Goal: Task Accomplishment & Management: Manage account settings

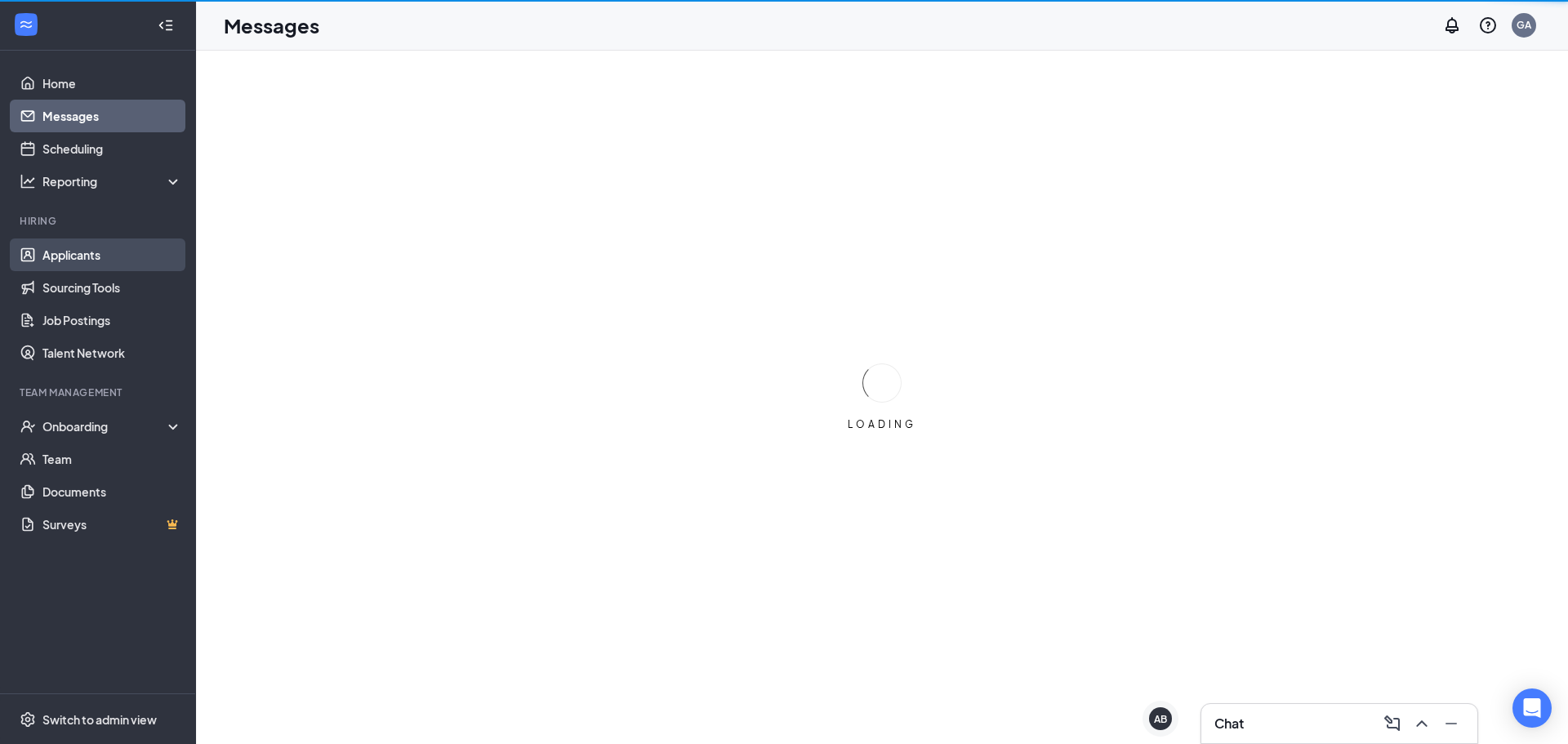
click at [106, 265] on link "Applicants" at bounding box center [111, 254] width 139 height 33
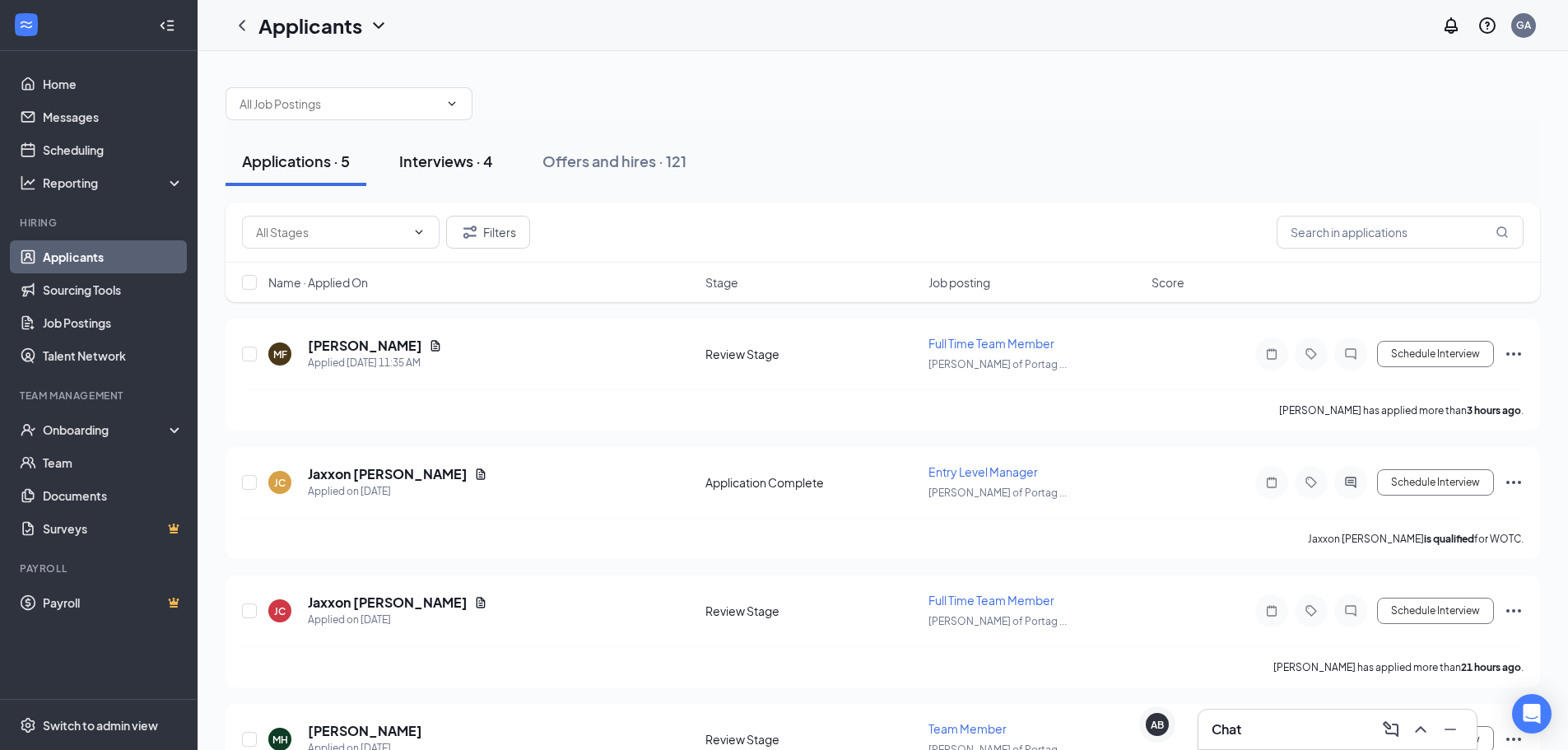
click at [471, 160] on div "Interviews · 4" at bounding box center [447, 161] width 94 height 21
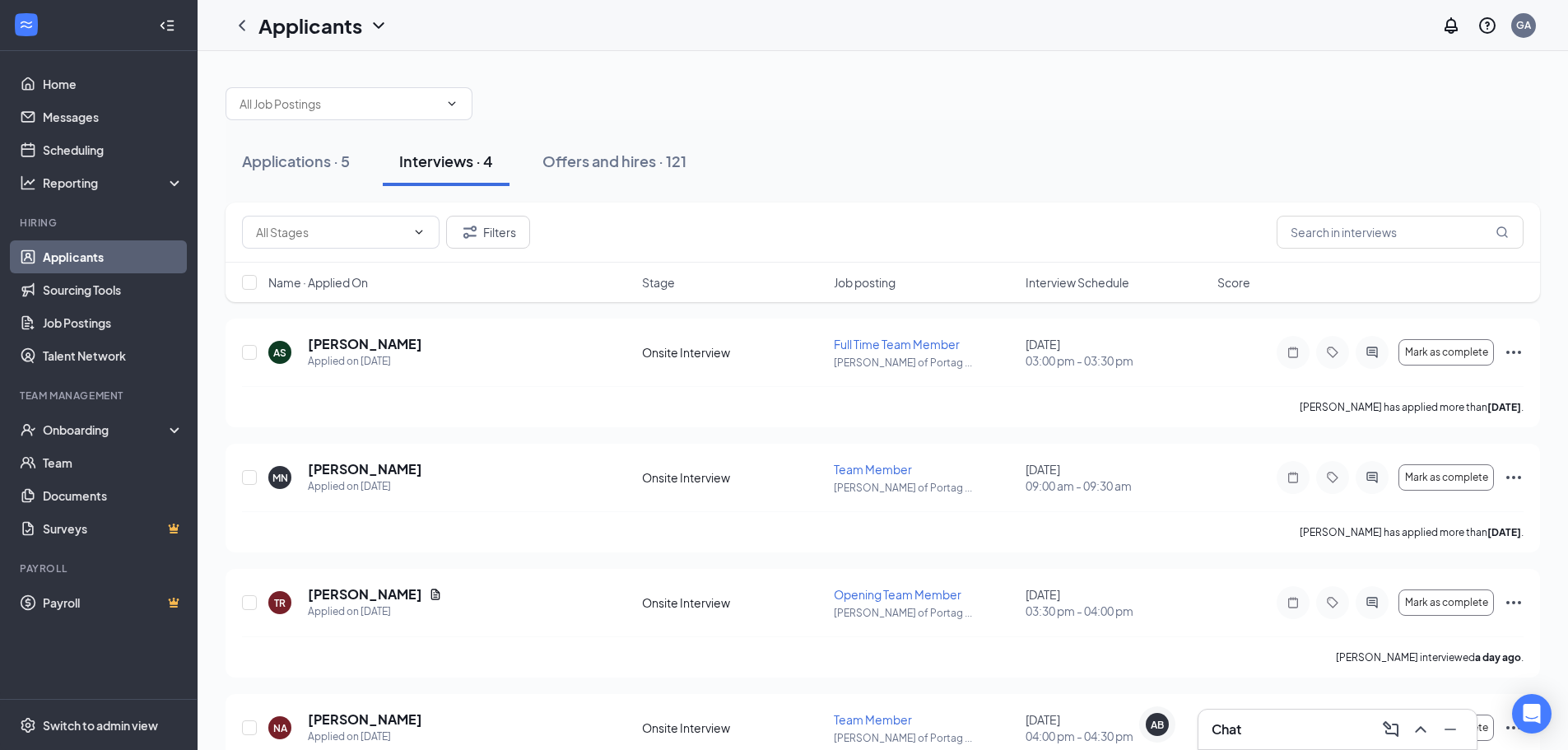
click at [1107, 284] on span "Interview Schedule" at bounding box center [1078, 282] width 104 height 16
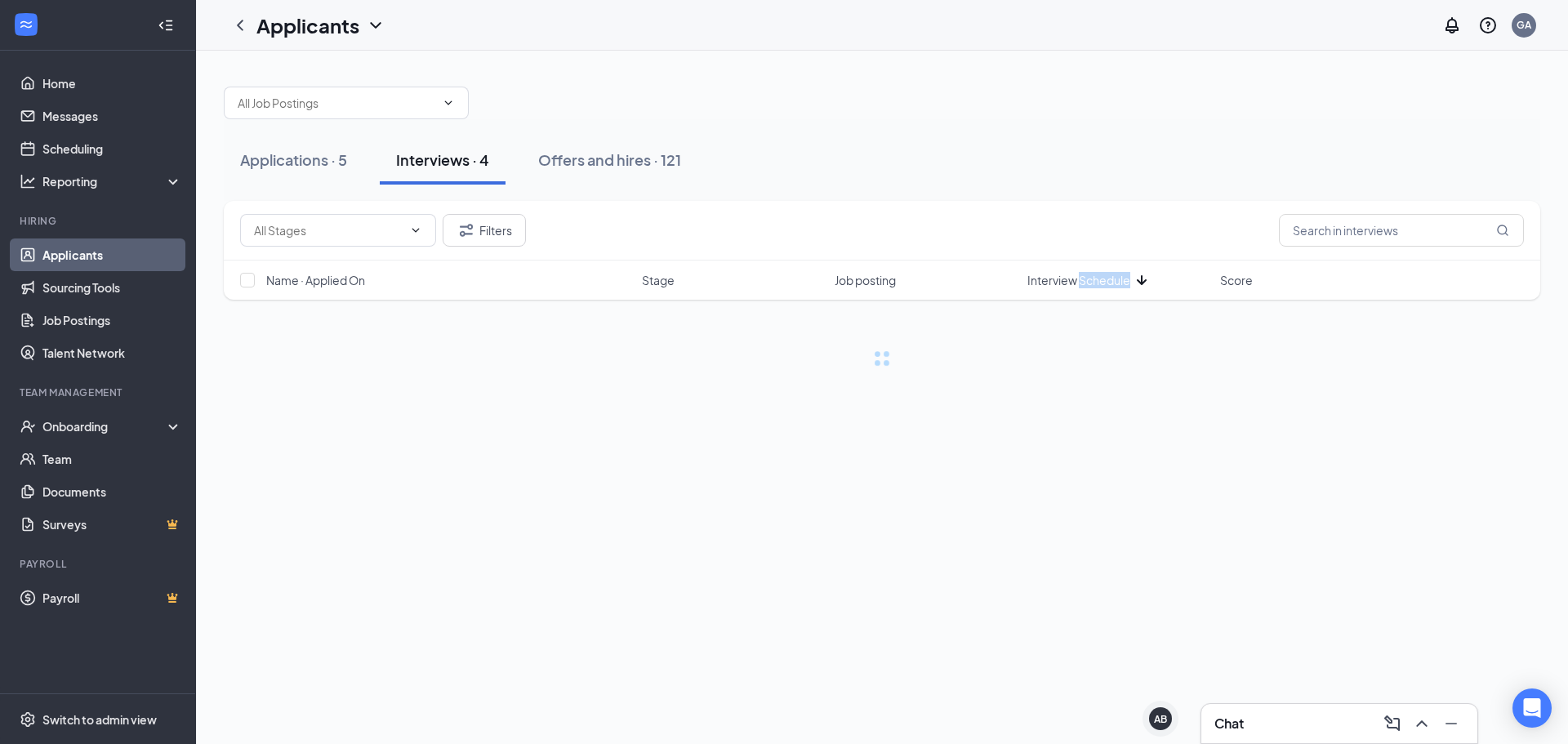
click at [1099, 281] on span "Interview Schedule" at bounding box center [1079, 279] width 103 height 16
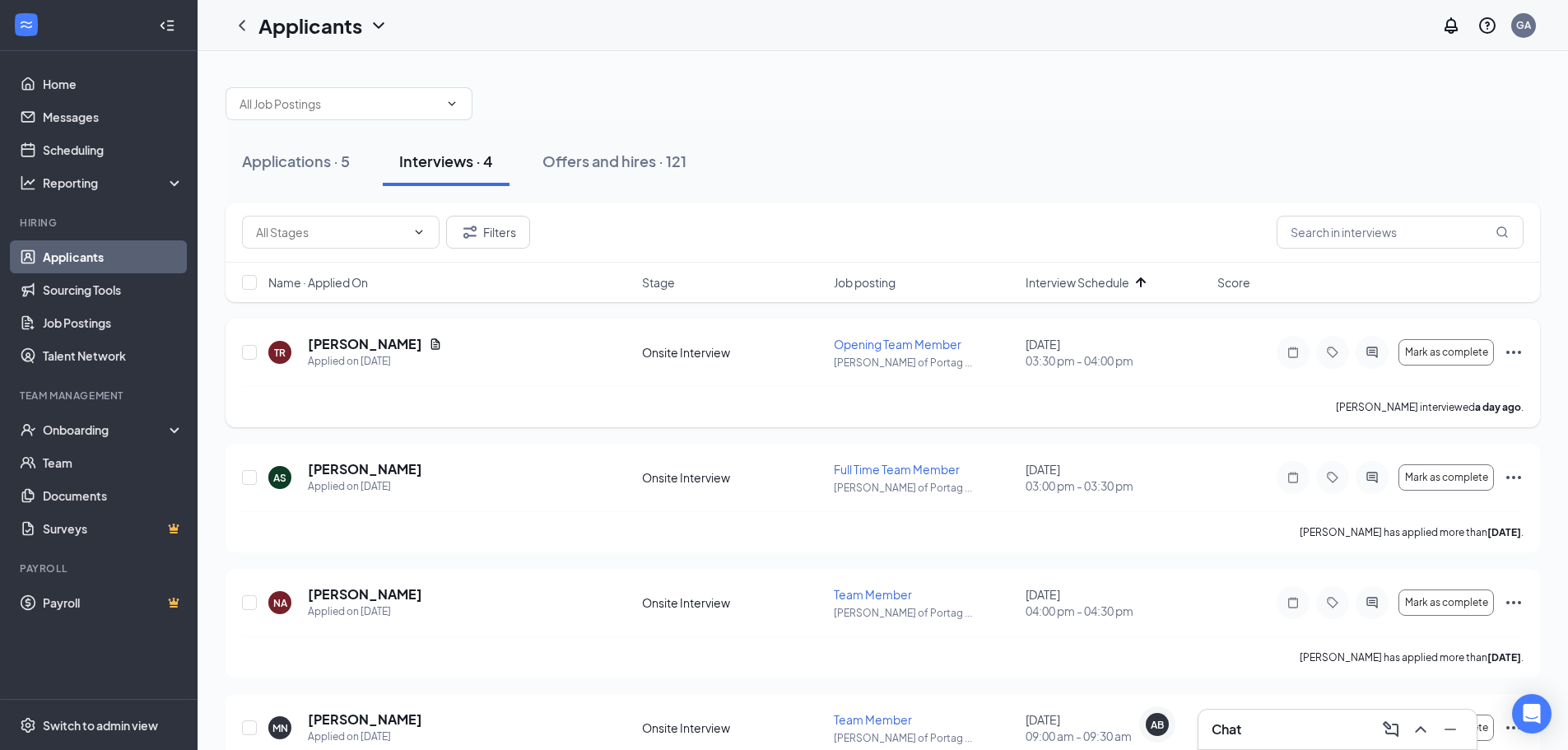
click at [1514, 355] on icon "Ellipses" at bounding box center [1513, 351] width 20 height 20
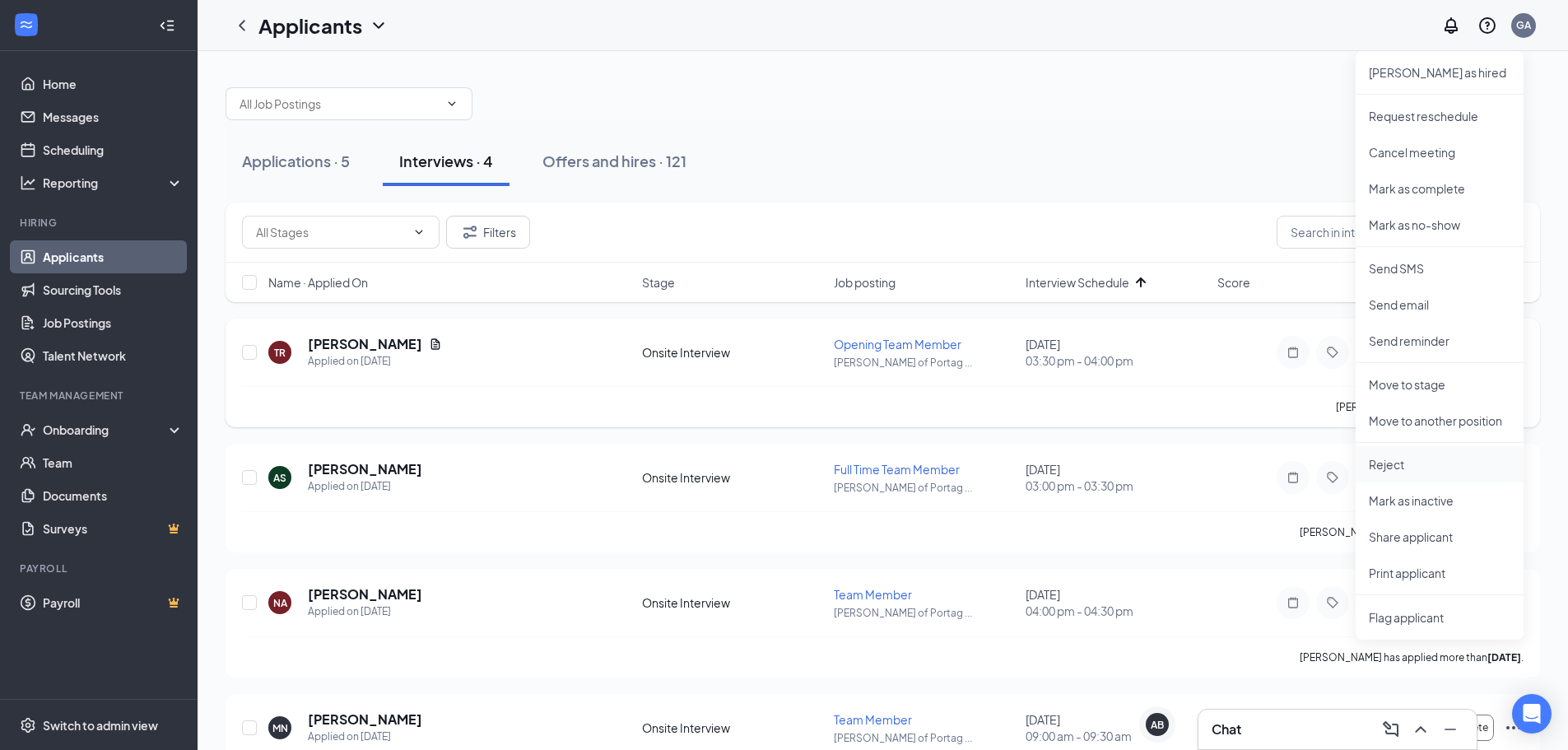
click at [1402, 465] on p "Reject" at bounding box center [1440, 464] width 141 height 16
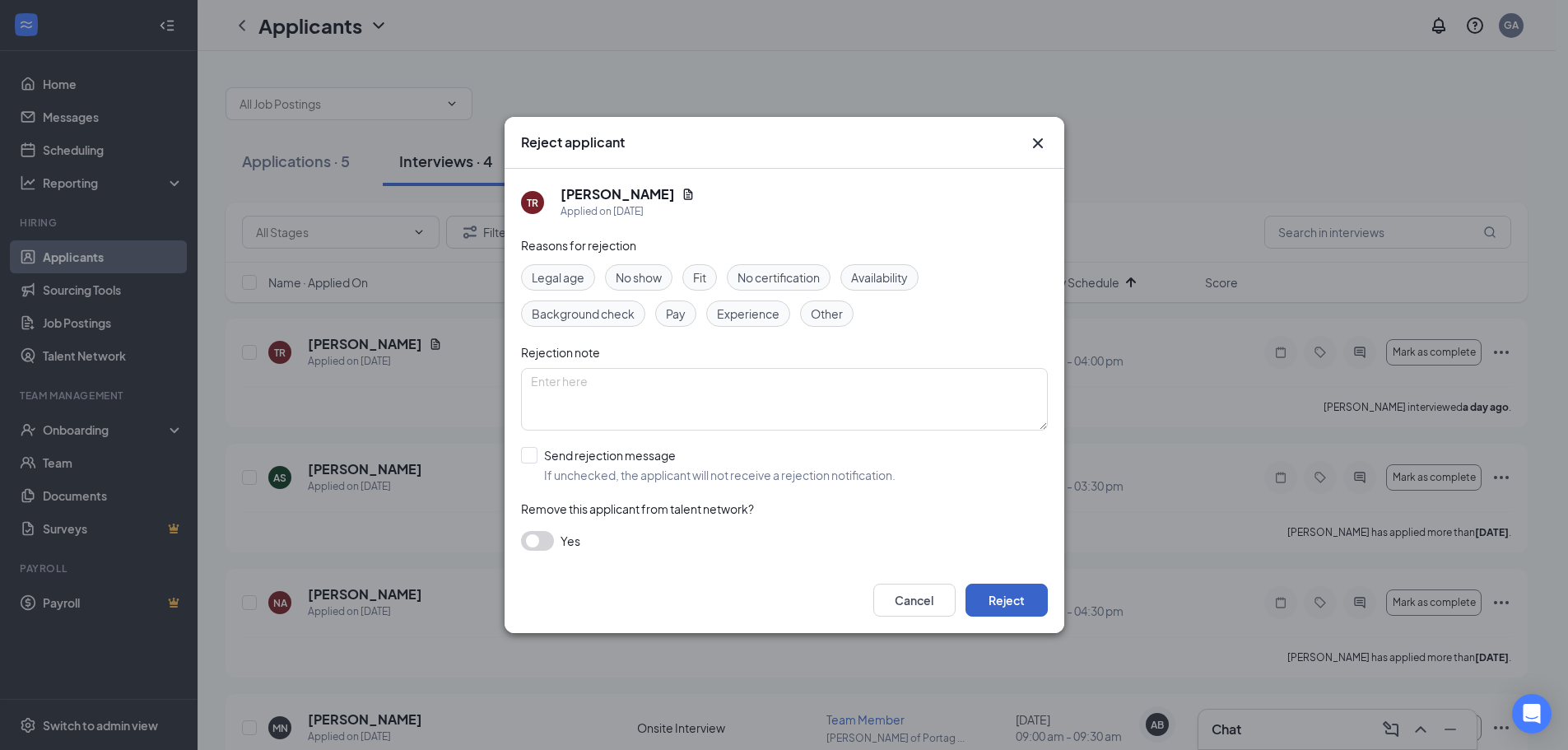
click at [1008, 606] on button "Reject" at bounding box center [1006, 599] width 82 height 33
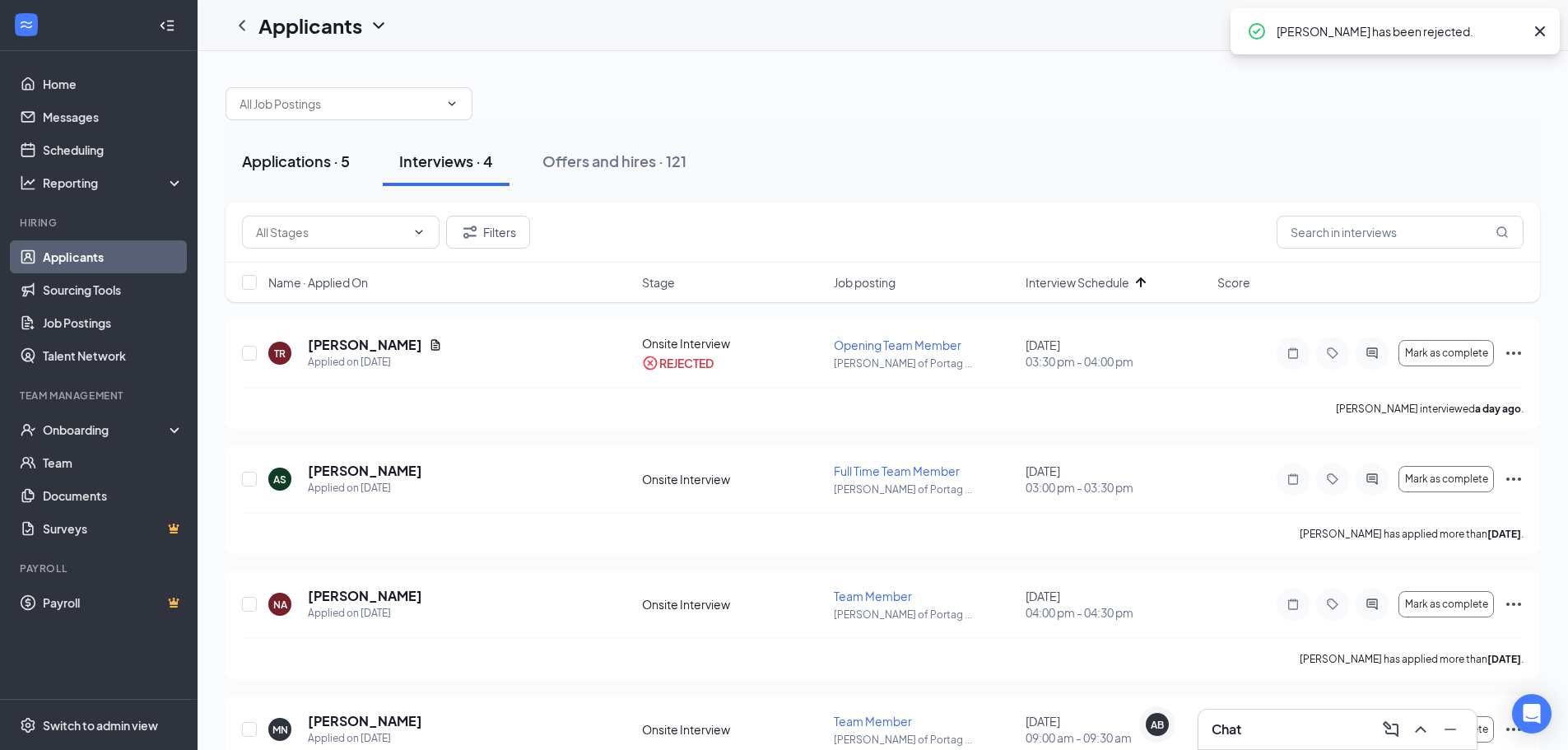
click at [325, 160] on div "Applications · 5" at bounding box center [296, 161] width 107 height 21
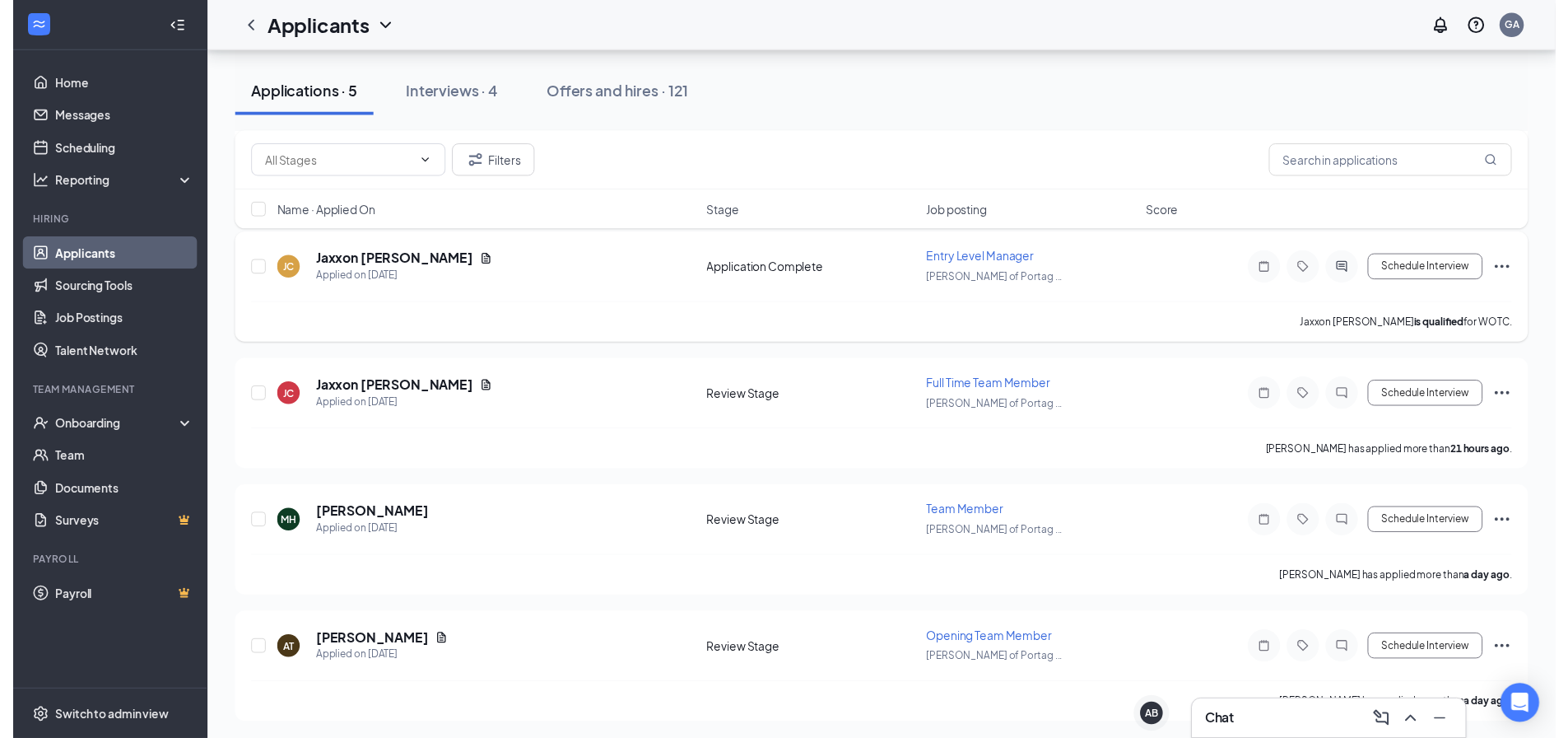
scroll to position [214, 0]
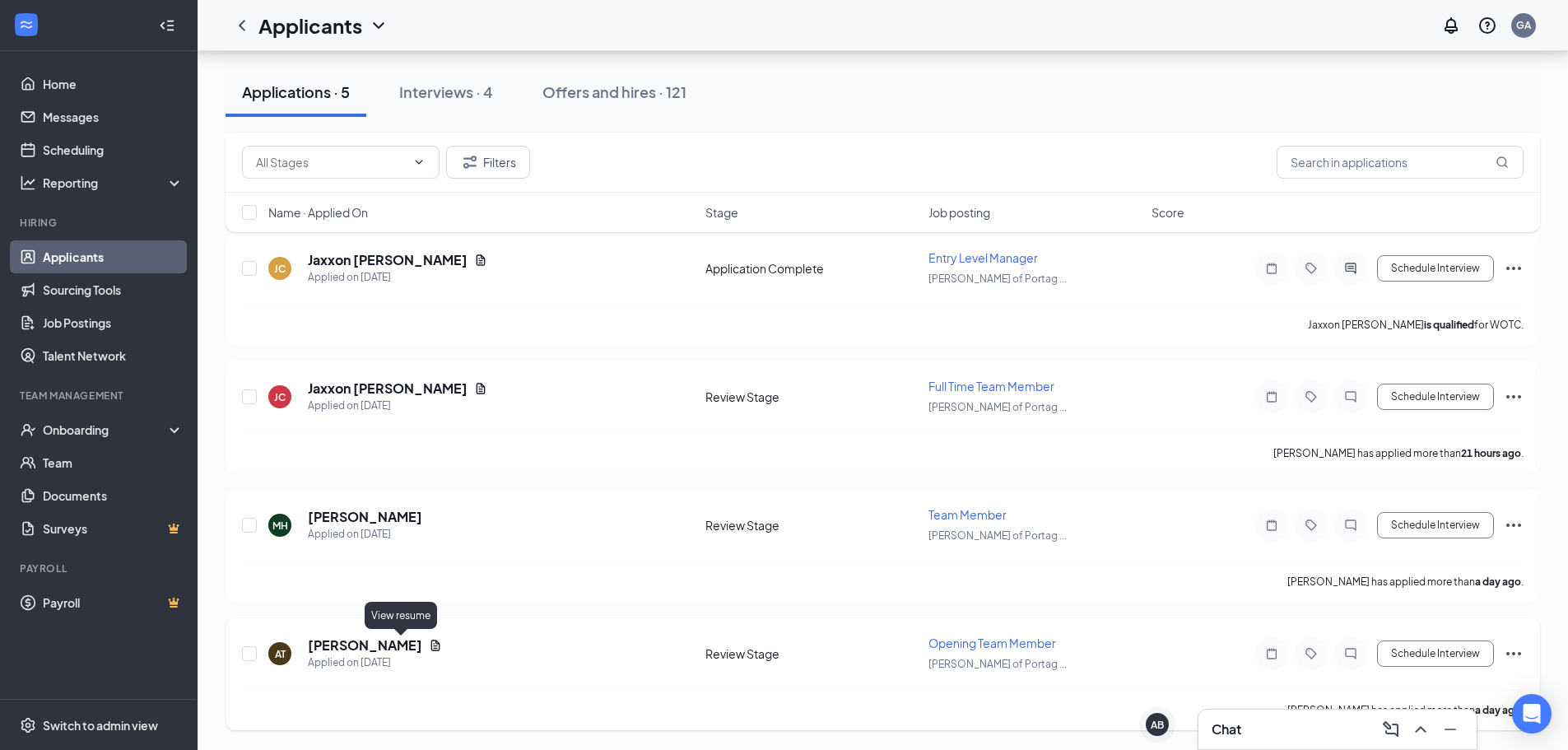
click at [429, 648] on icon "Document" at bounding box center [435, 645] width 13 height 13
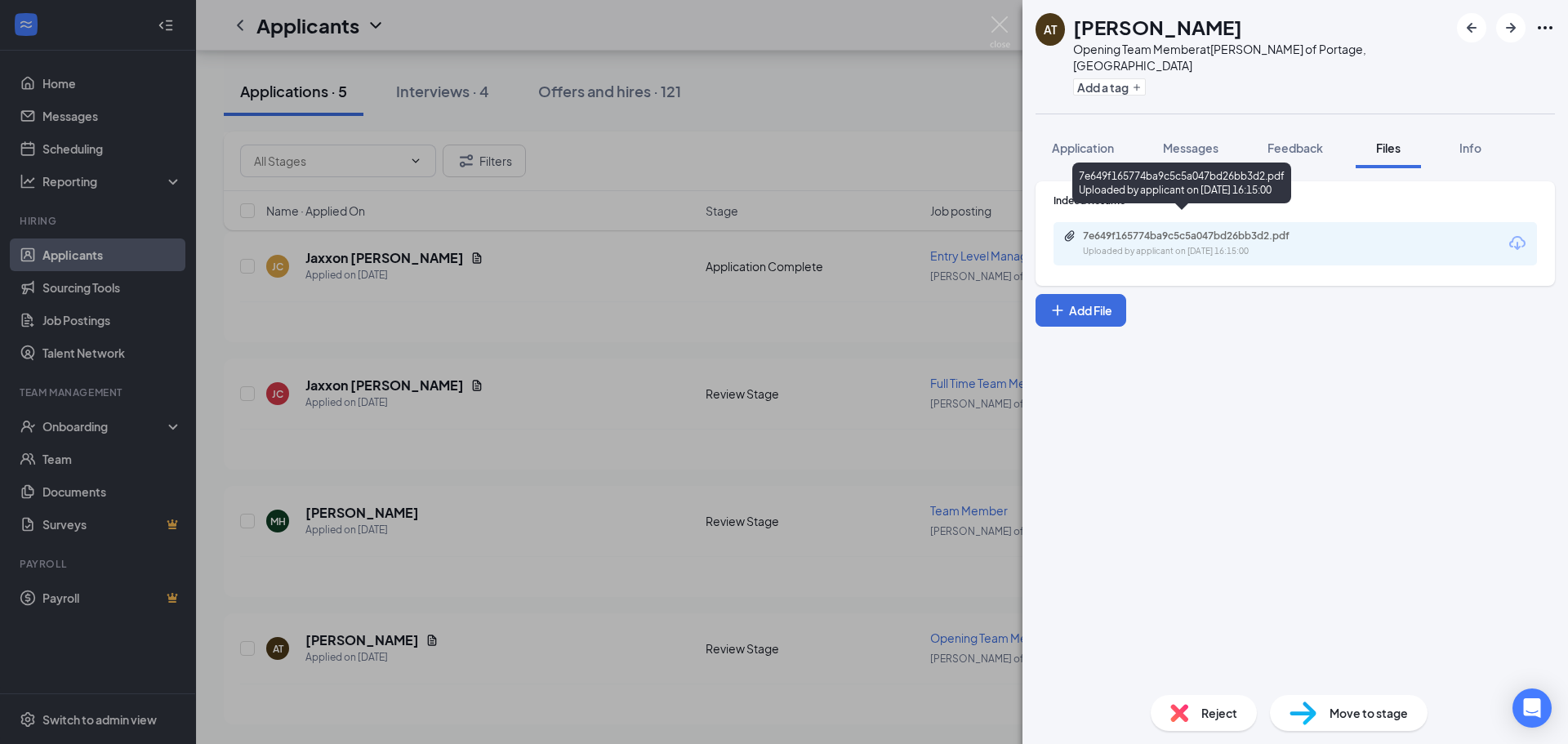
click at [1226, 229] on div "7e649f165774ba9c5c5a047bd26bb3d2.pdf" at bounding box center [1197, 236] width 229 height 13
drag, startPoint x: 442, startPoint y: 570, endPoint x: 435, endPoint y: 562, distance: 10.6
click at [440, 569] on div "AT [PERSON_NAME] Opening Team Member at [GEOGRAPHIC_DATA][PERSON_NAME] of Porta…" at bounding box center [784, 372] width 1568 height 744
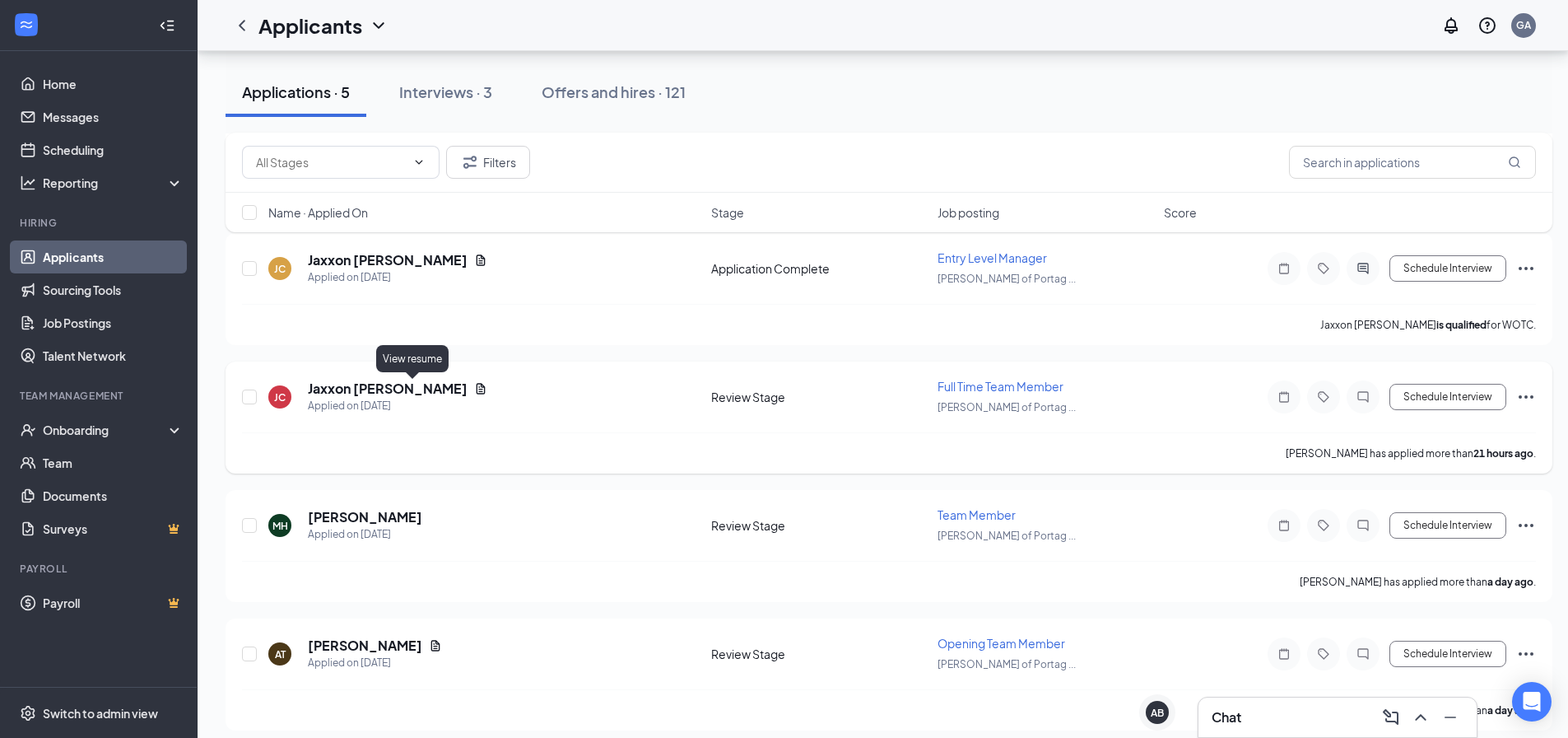
click at [474, 390] on icon "Document" at bounding box center [481, 388] width 13 height 13
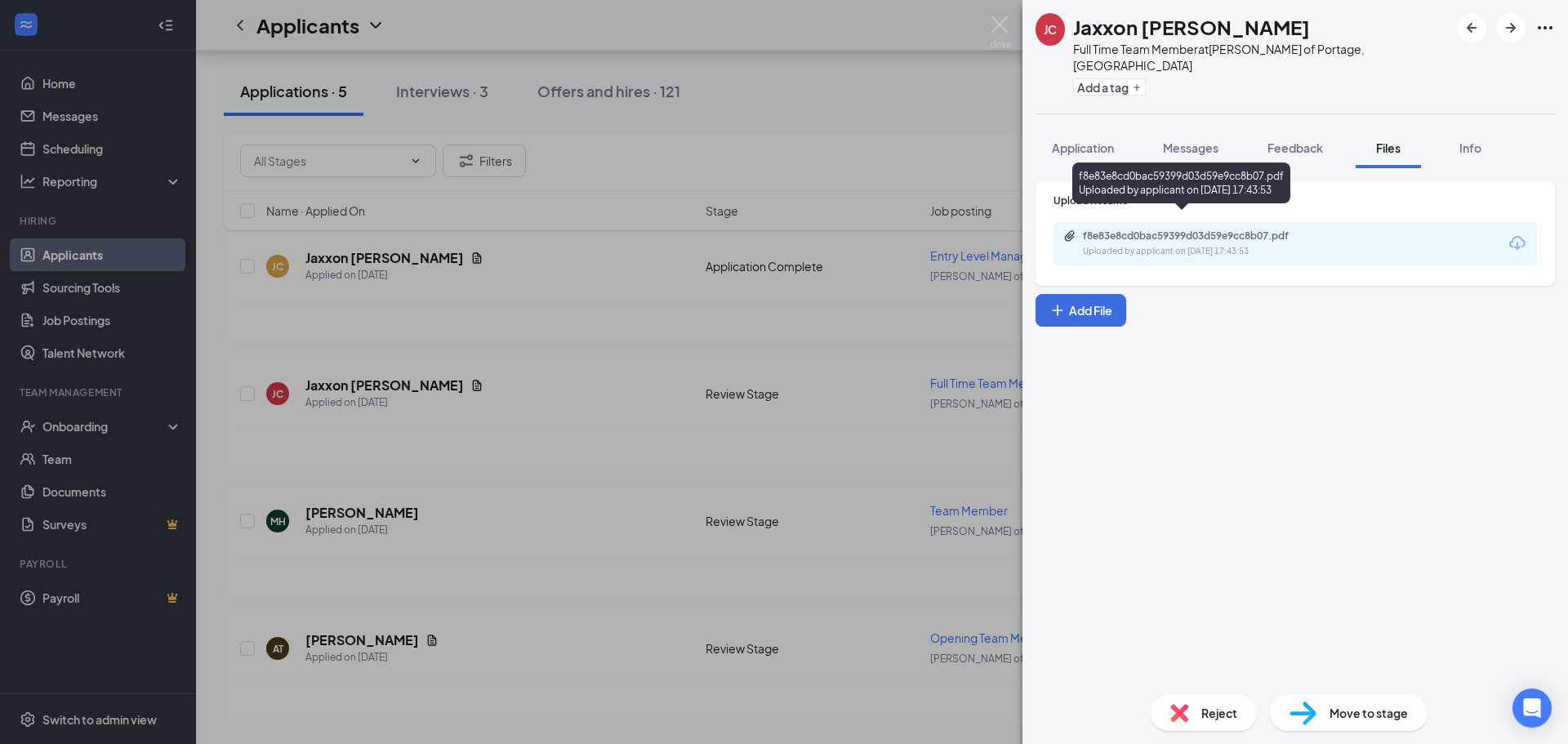
click at [1201, 229] on div "f8e83e8cd0bac59399d03d59e9cc8b07.pdf" at bounding box center [1197, 236] width 229 height 13
click at [675, 389] on div "[PERSON_NAME] [PERSON_NAME] Full Time Team Member at [PERSON_NAME] of Portage, …" at bounding box center [784, 372] width 1568 height 744
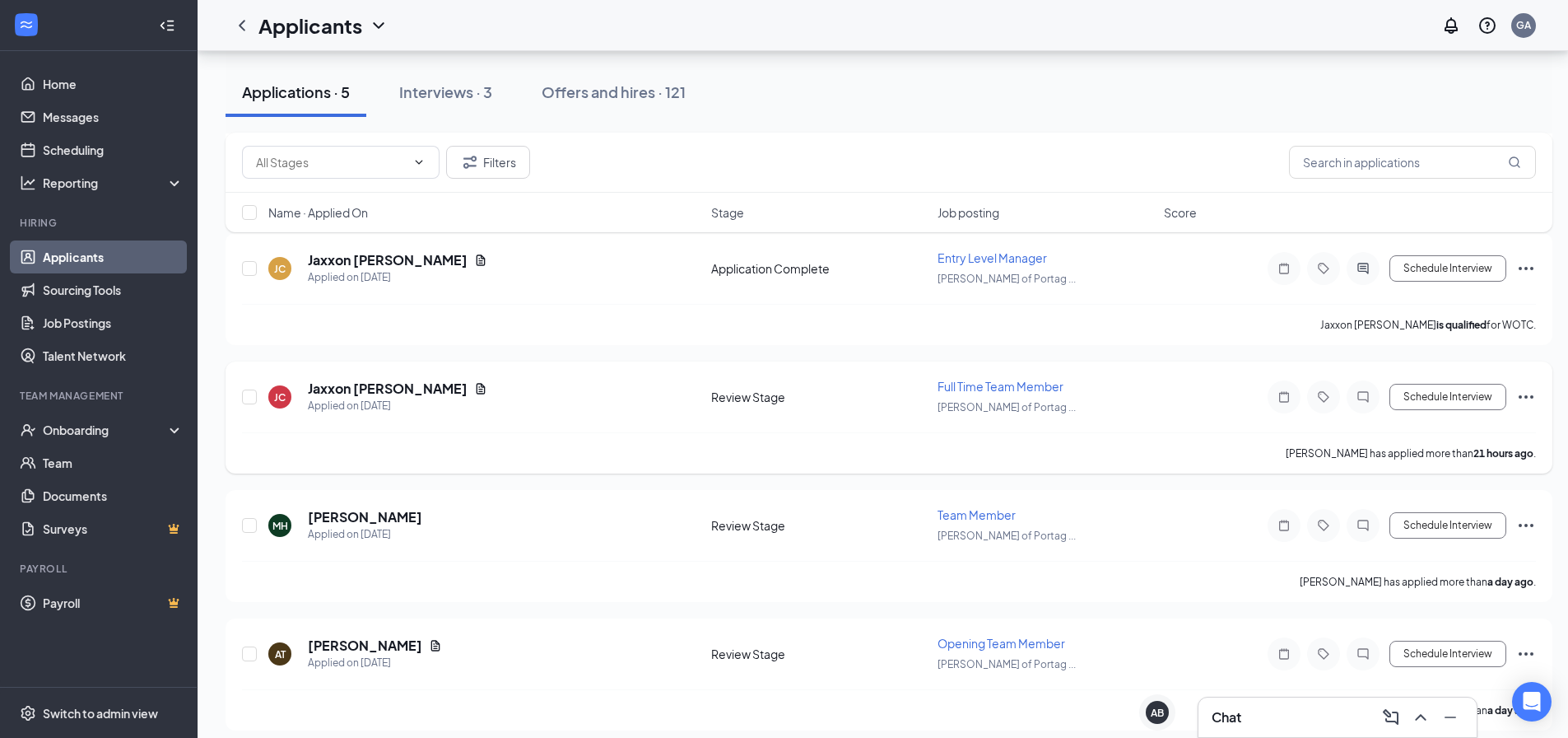
click at [1533, 395] on icon "Ellipses" at bounding box center [1526, 397] width 20 height 20
click at [1239, 402] on div "[PERSON_NAME] [PERSON_NAME] Applied on [DATE] Review Stage Full Time Team Membe…" at bounding box center [889, 405] width 1294 height 55
click at [1446, 403] on button "Schedule Interview" at bounding box center [1448, 397] width 117 height 26
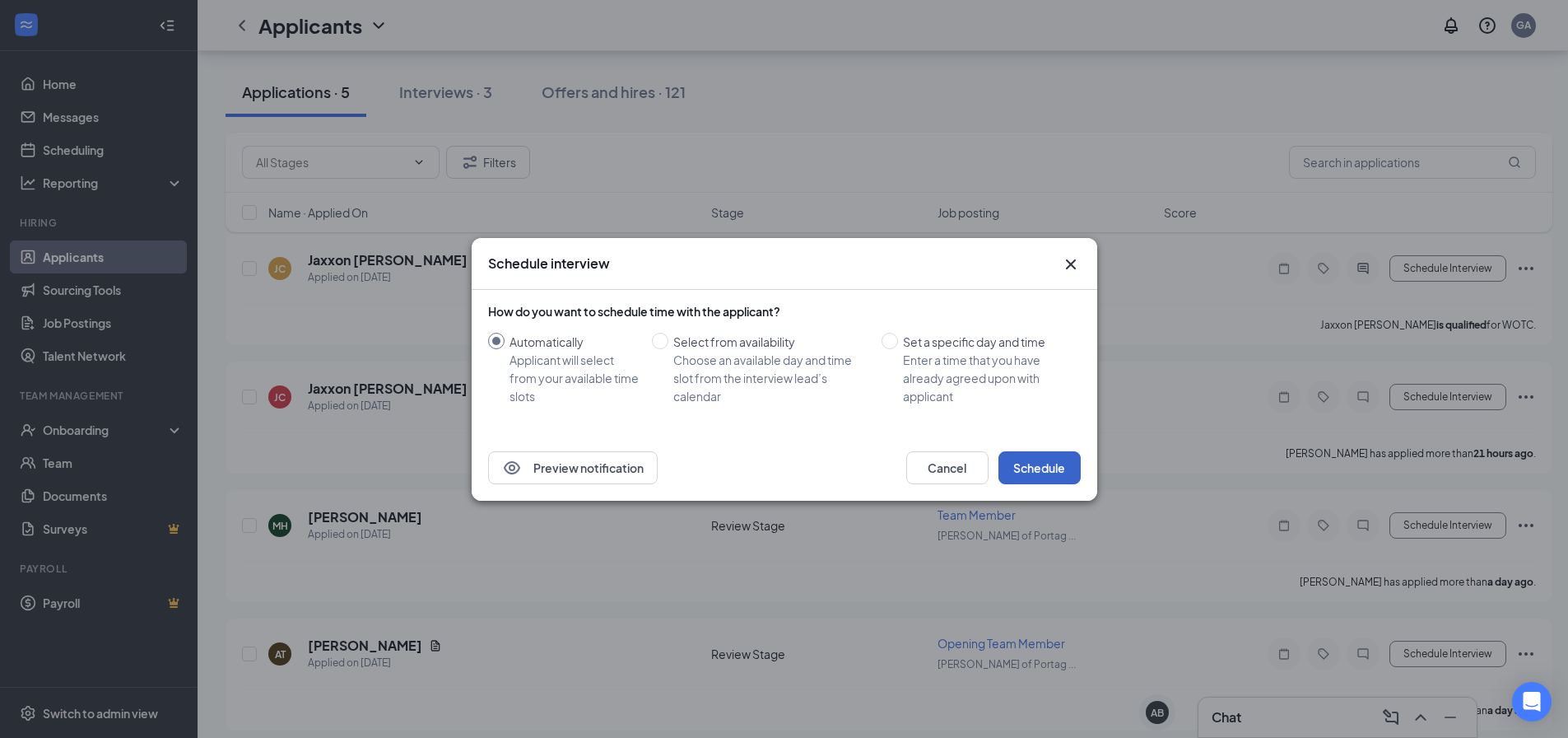
click at [1038, 469] on button "Schedule" at bounding box center [1039, 467] width 82 height 33
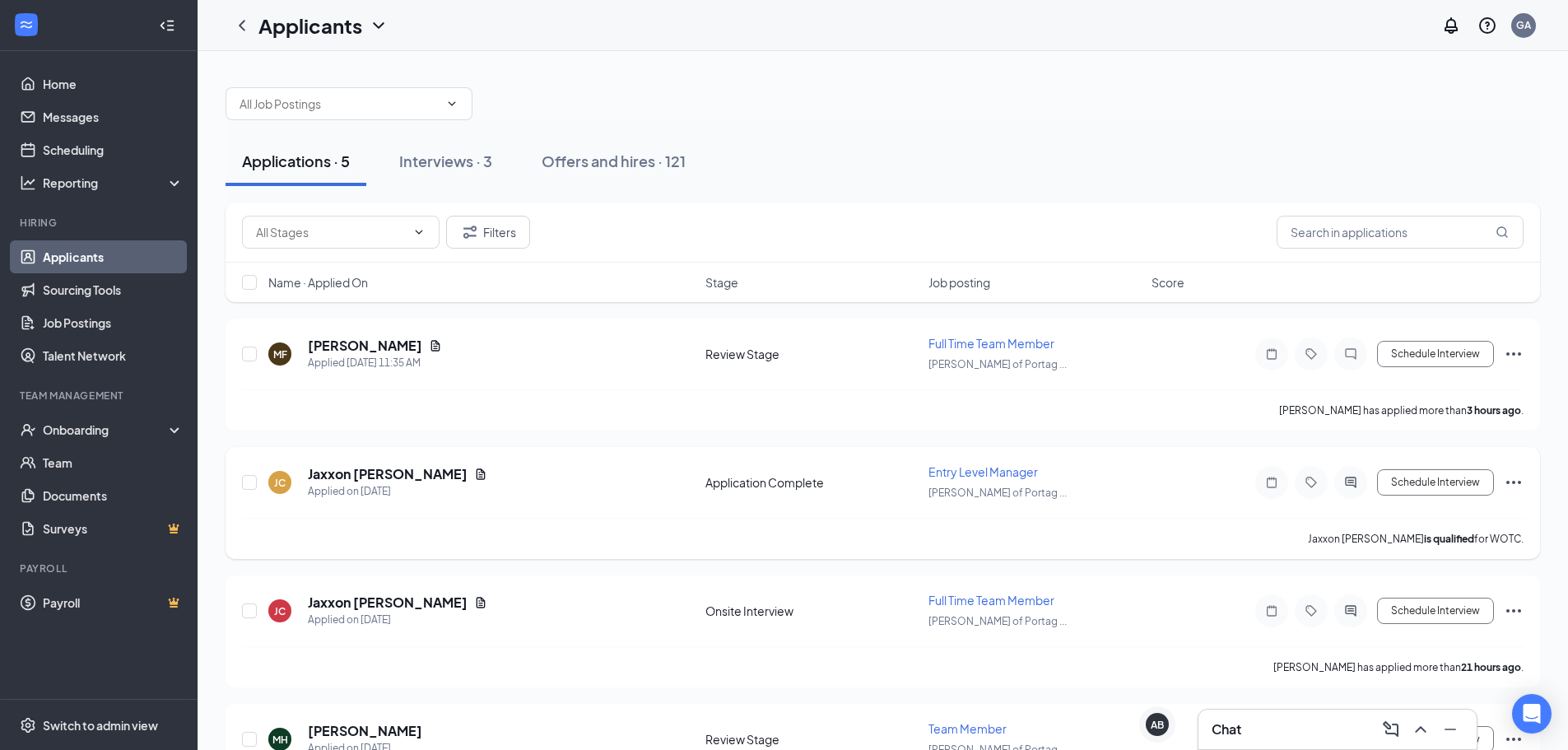
click at [1518, 484] on icon "Ellipses" at bounding box center [1513, 481] width 20 height 20
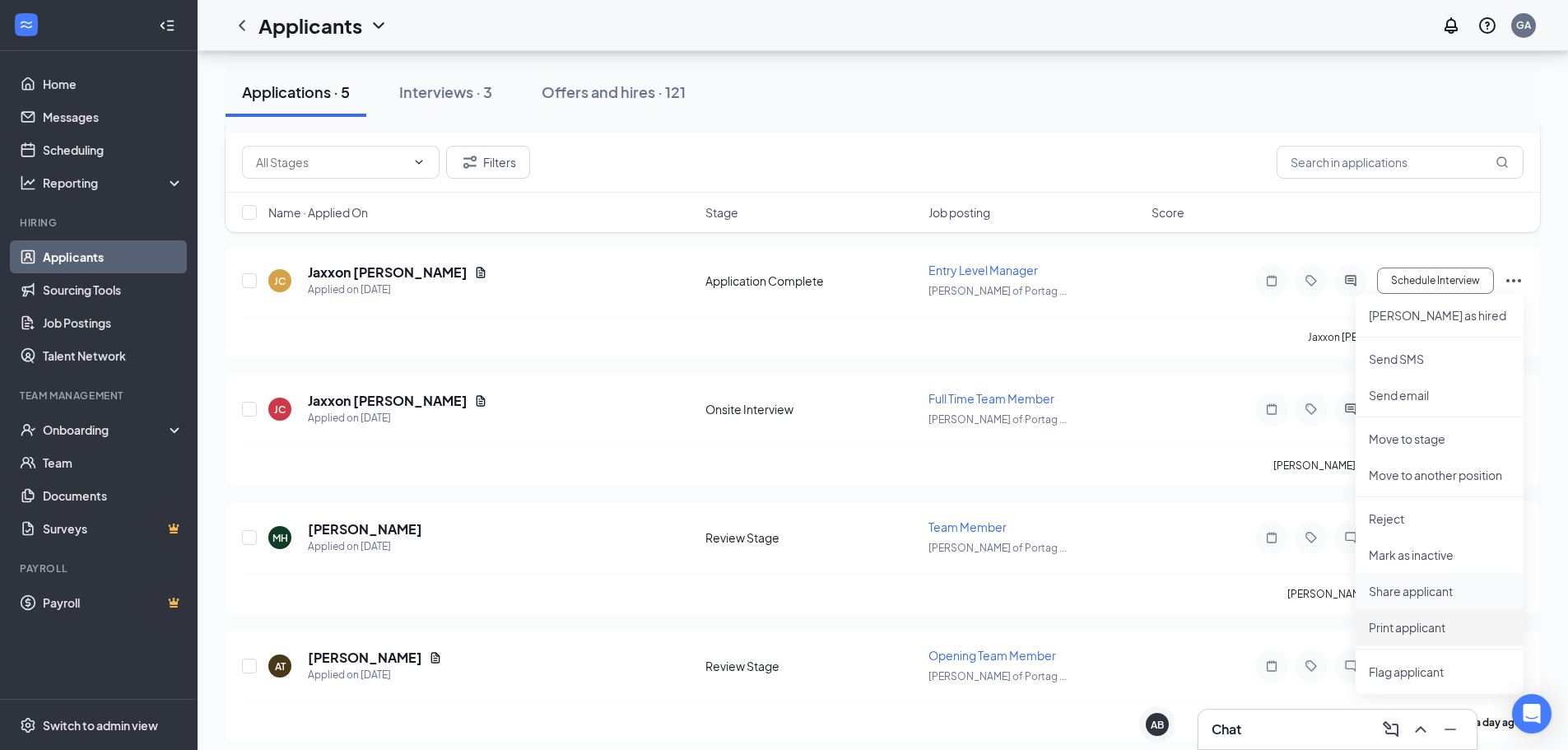
scroll to position [214, 0]
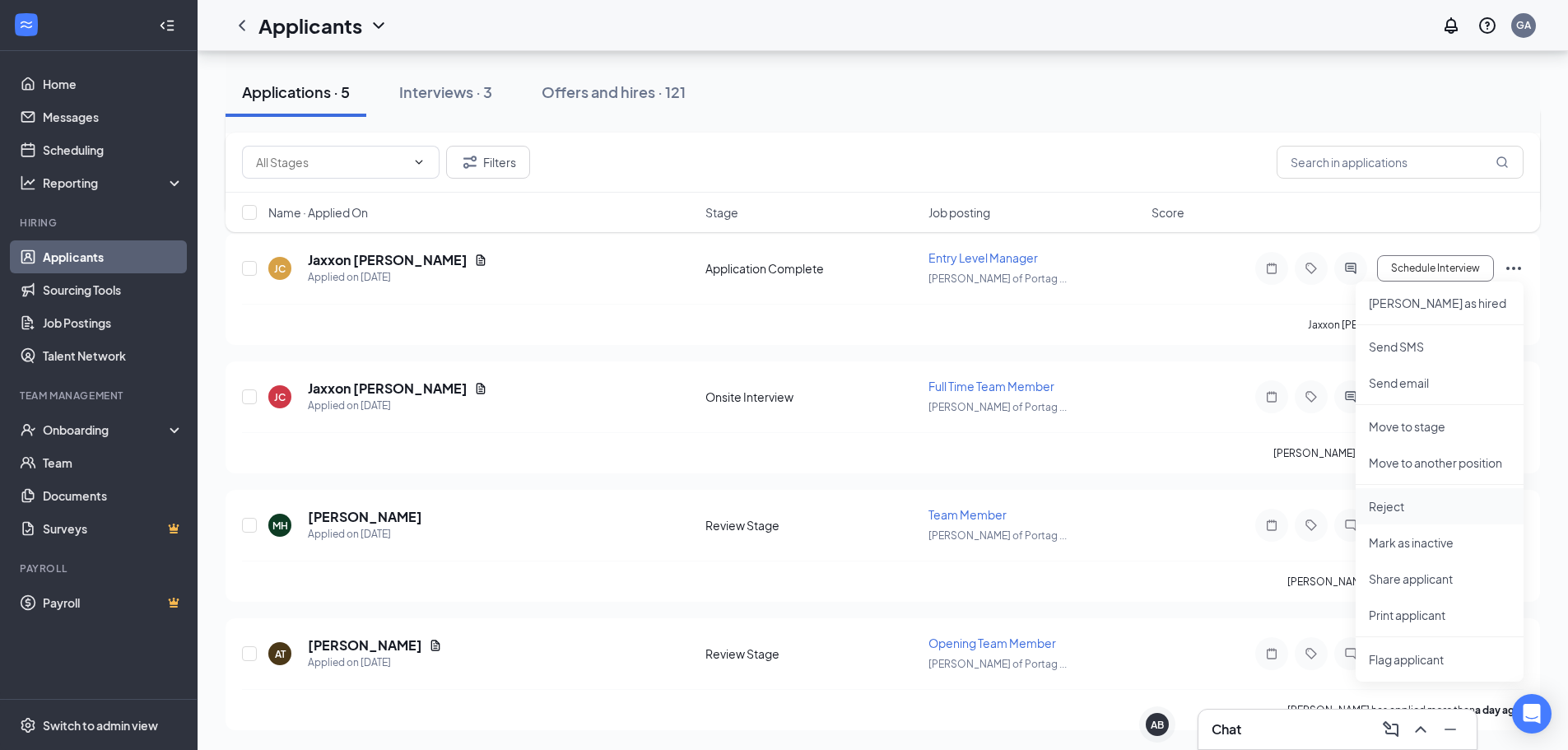
click at [1397, 498] on p "Reject" at bounding box center [1440, 506] width 141 height 16
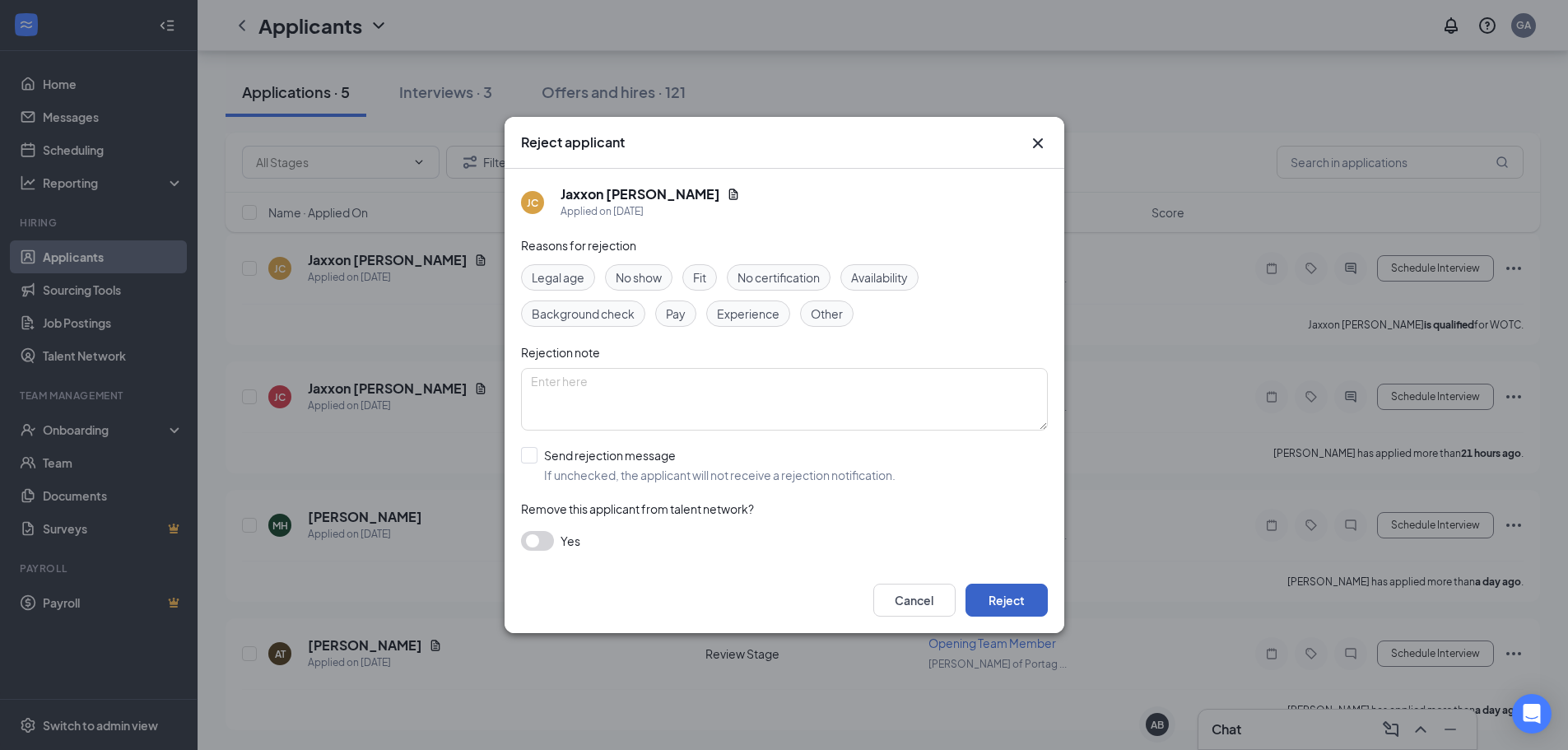
click at [1021, 613] on button "Reject" at bounding box center [1006, 599] width 82 height 33
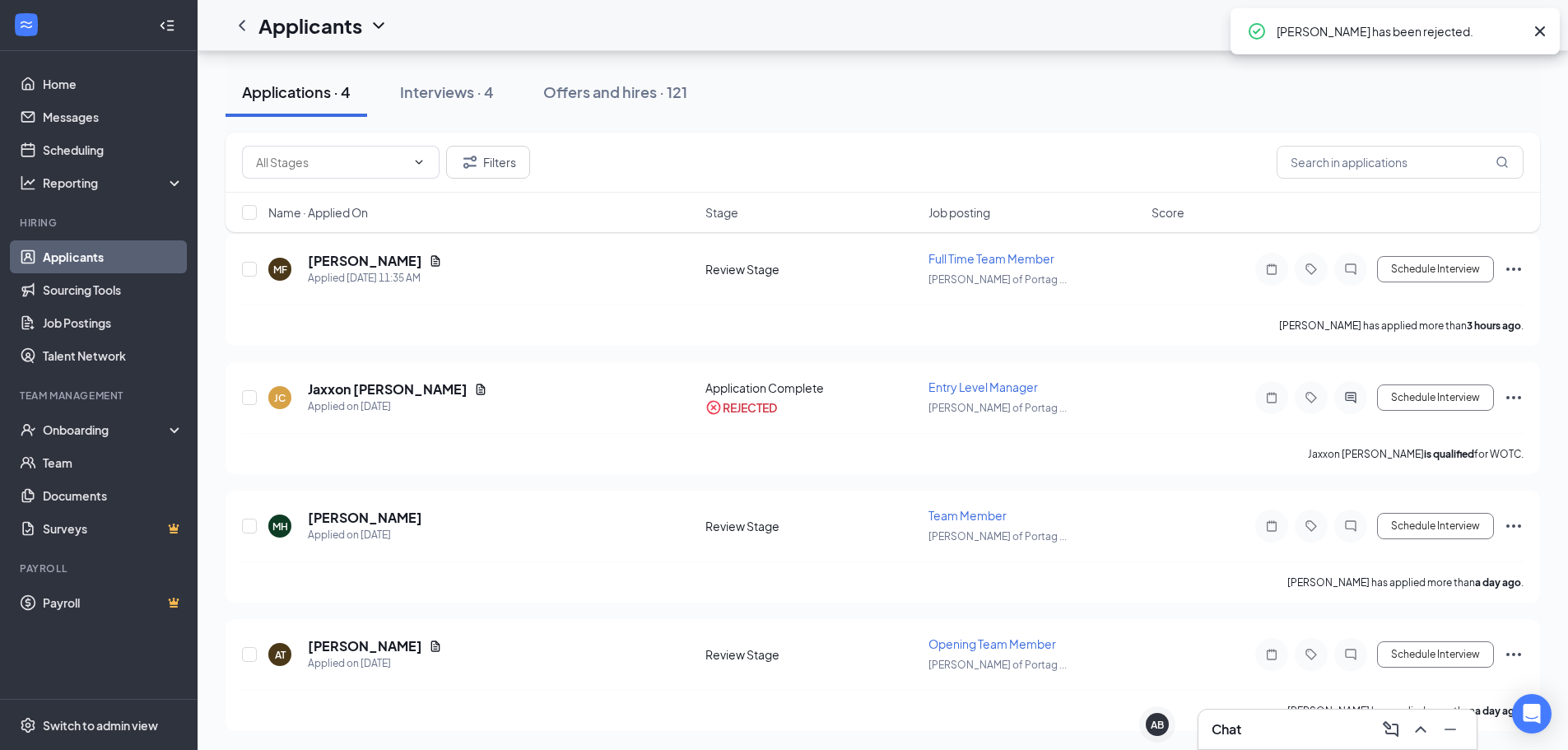
scroll to position [86, 0]
click at [1443, 646] on button "Schedule Interview" at bounding box center [1436, 654] width 117 height 26
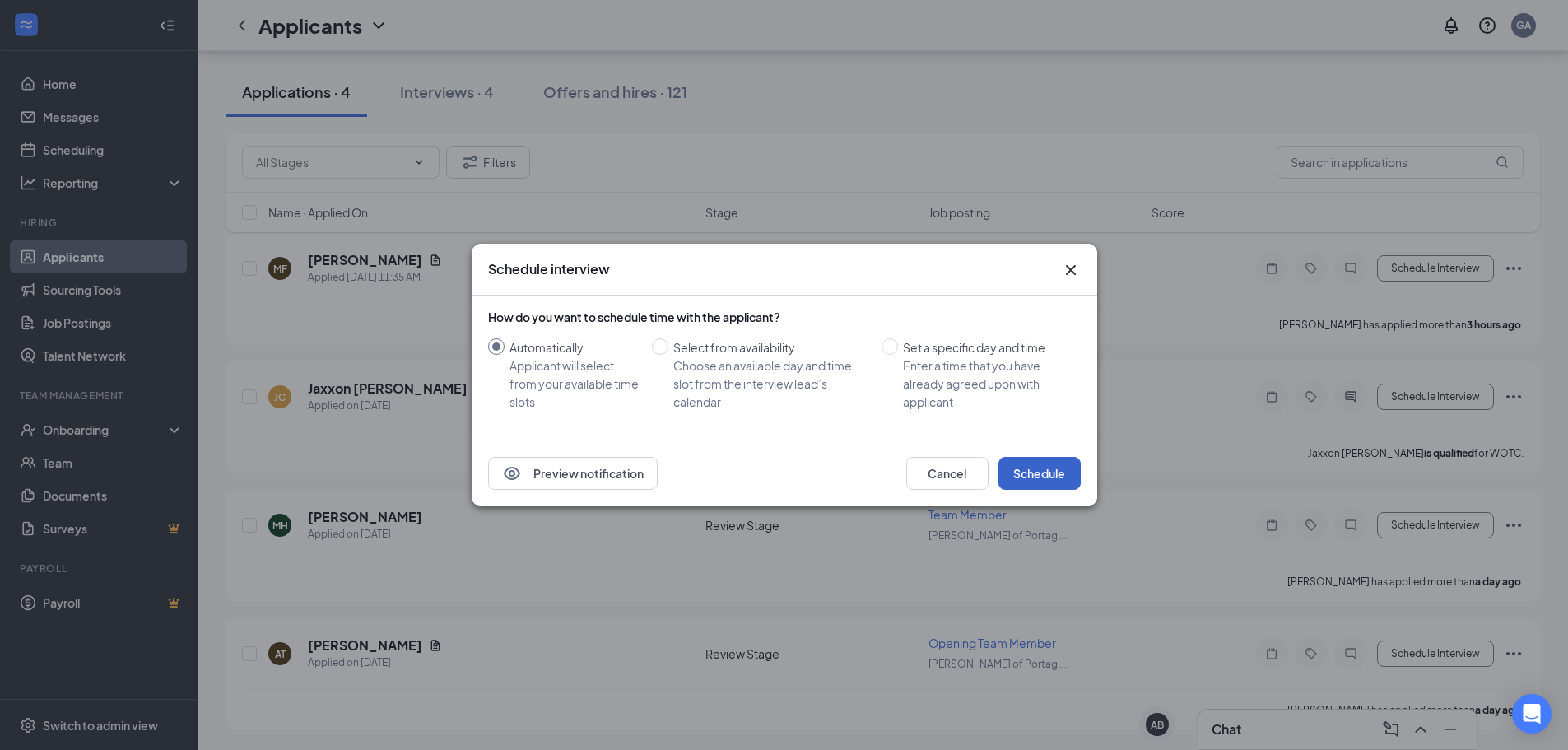
click at [1039, 473] on button "Schedule" at bounding box center [1039, 473] width 82 height 33
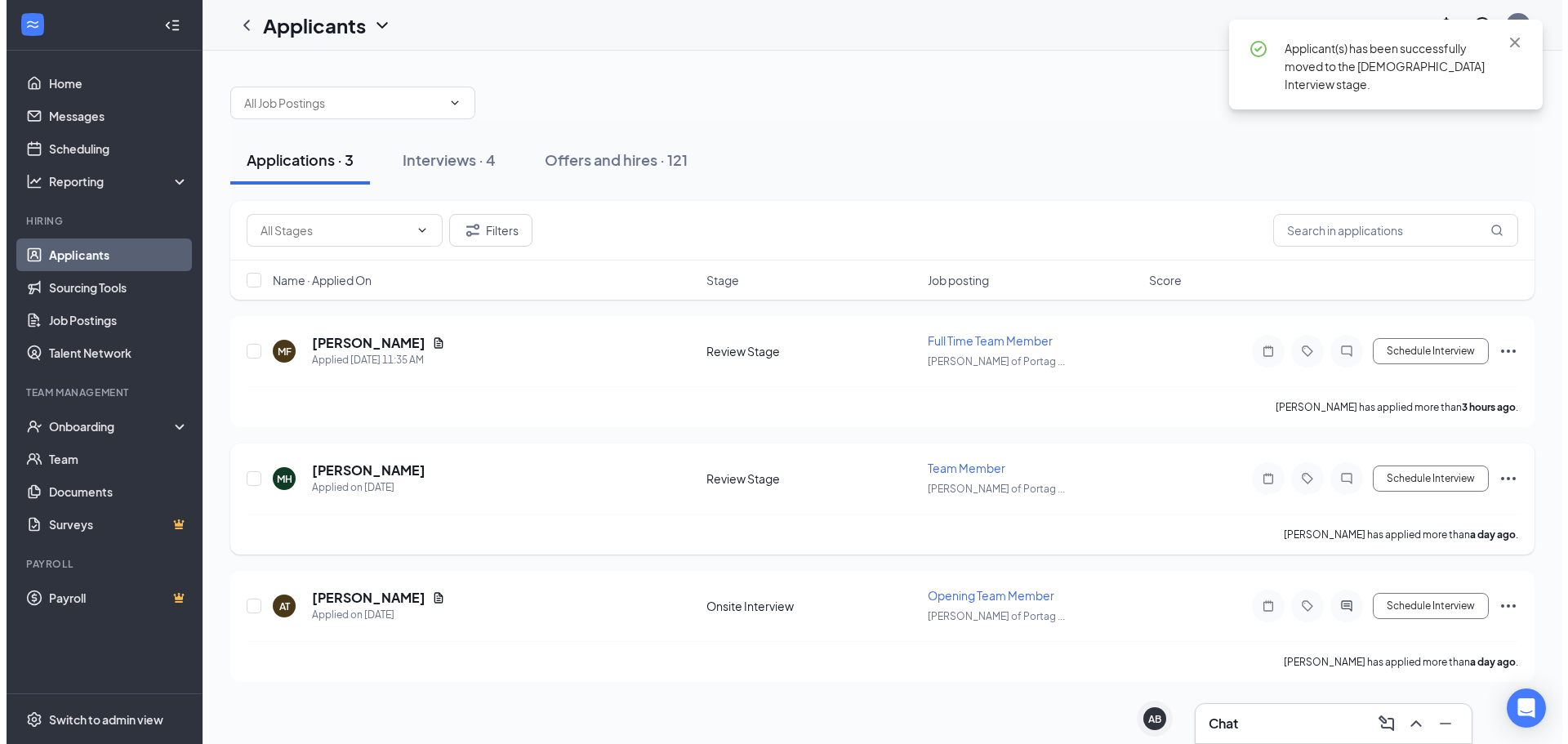
scroll to position [0, 0]
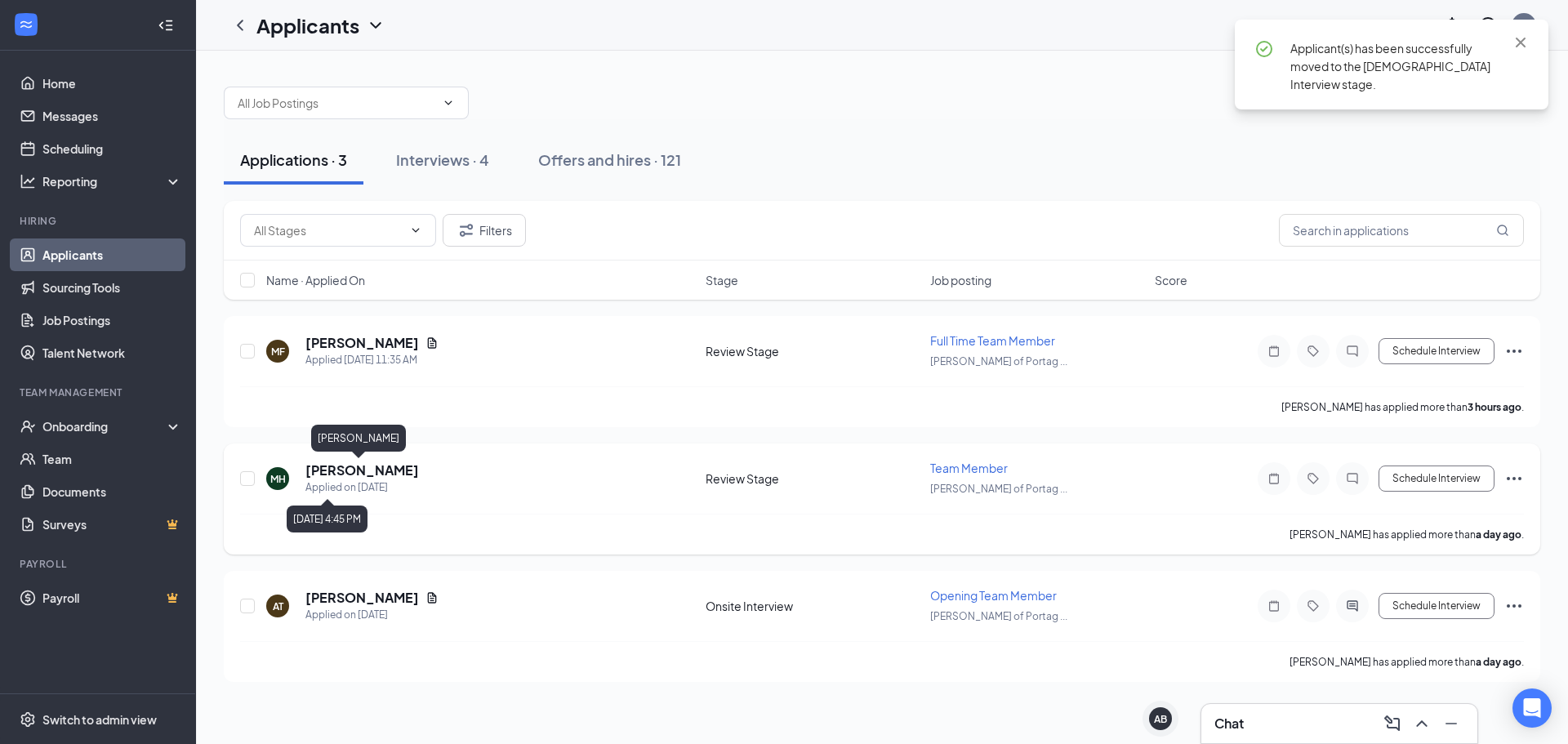
click at [377, 475] on h5 "[PERSON_NAME]" at bounding box center [362, 470] width 113 height 18
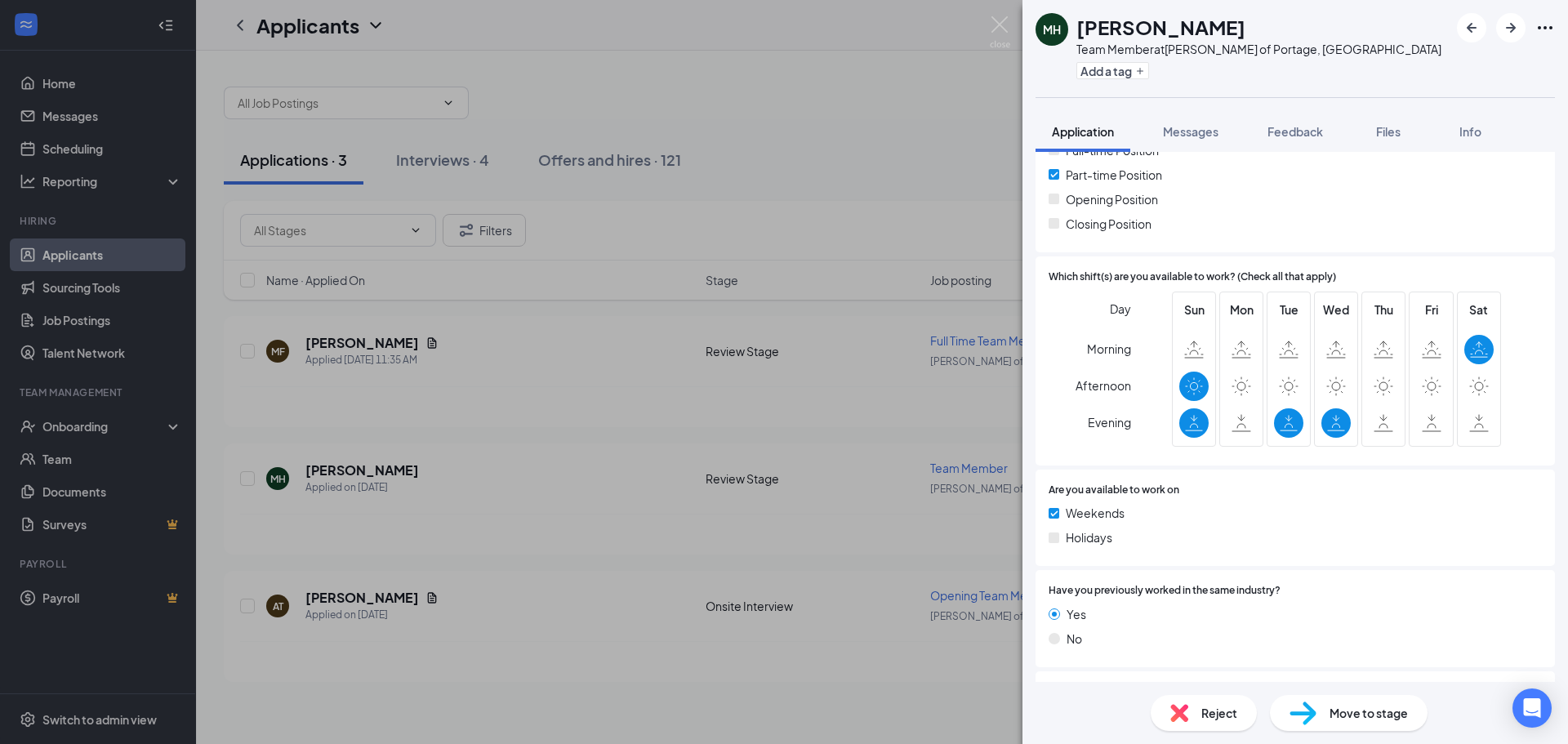
scroll to position [490, 0]
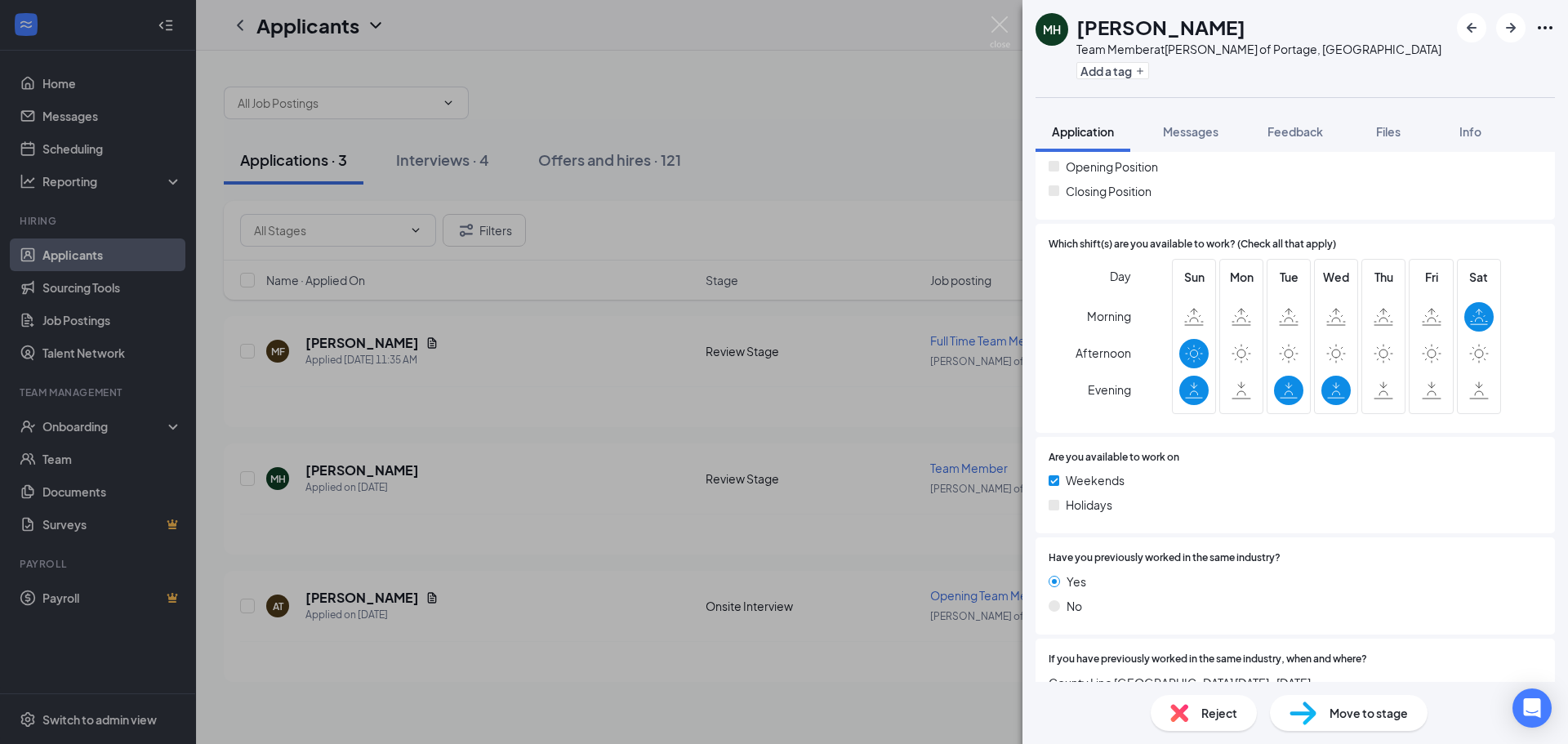
click at [805, 523] on div "[PERSON_NAME] Team Member at [GEOGRAPHIC_DATA][PERSON_NAME] of Portage, IN Add …" at bounding box center [784, 372] width 1568 height 744
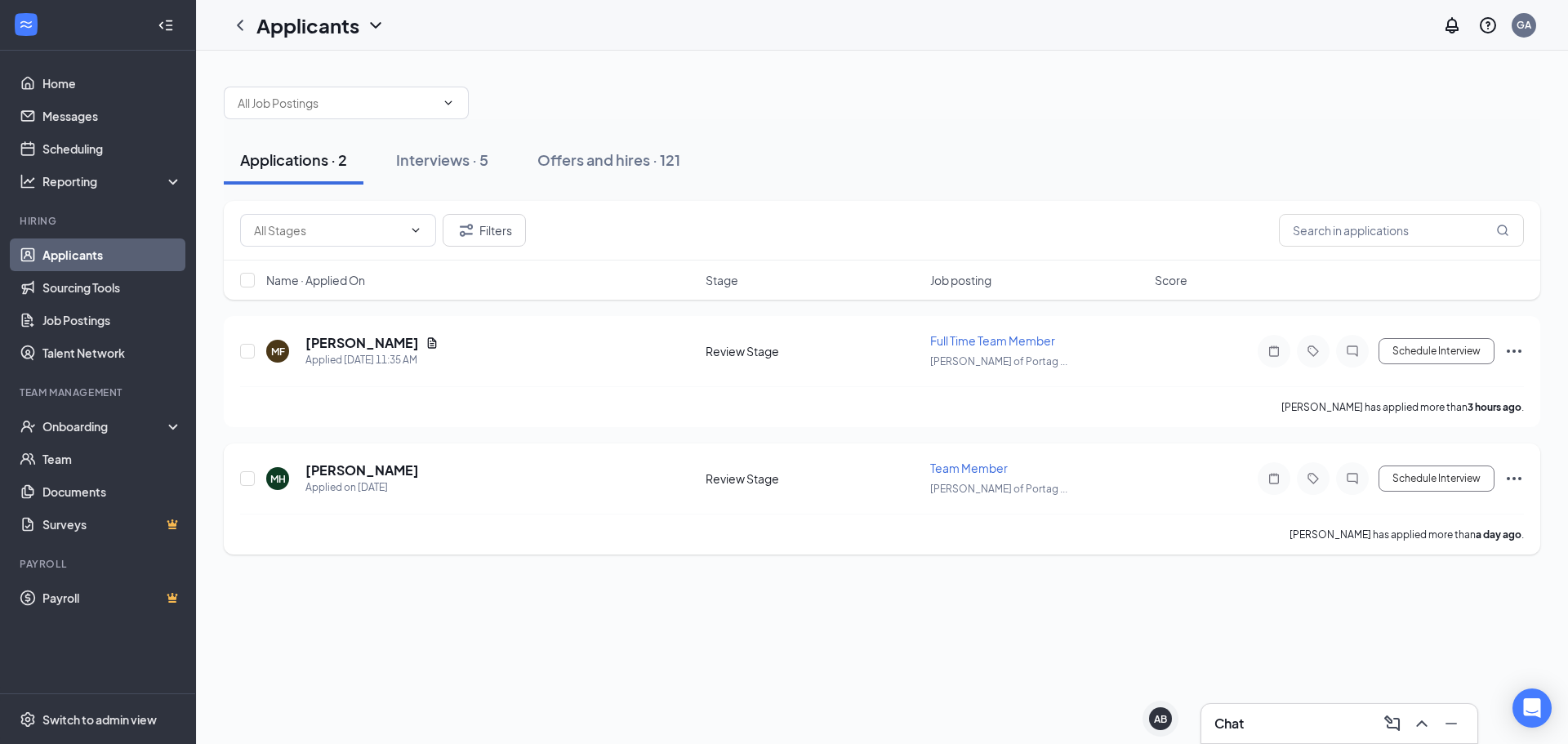
click at [1513, 477] on icon "Ellipses" at bounding box center [1514, 478] width 20 height 20
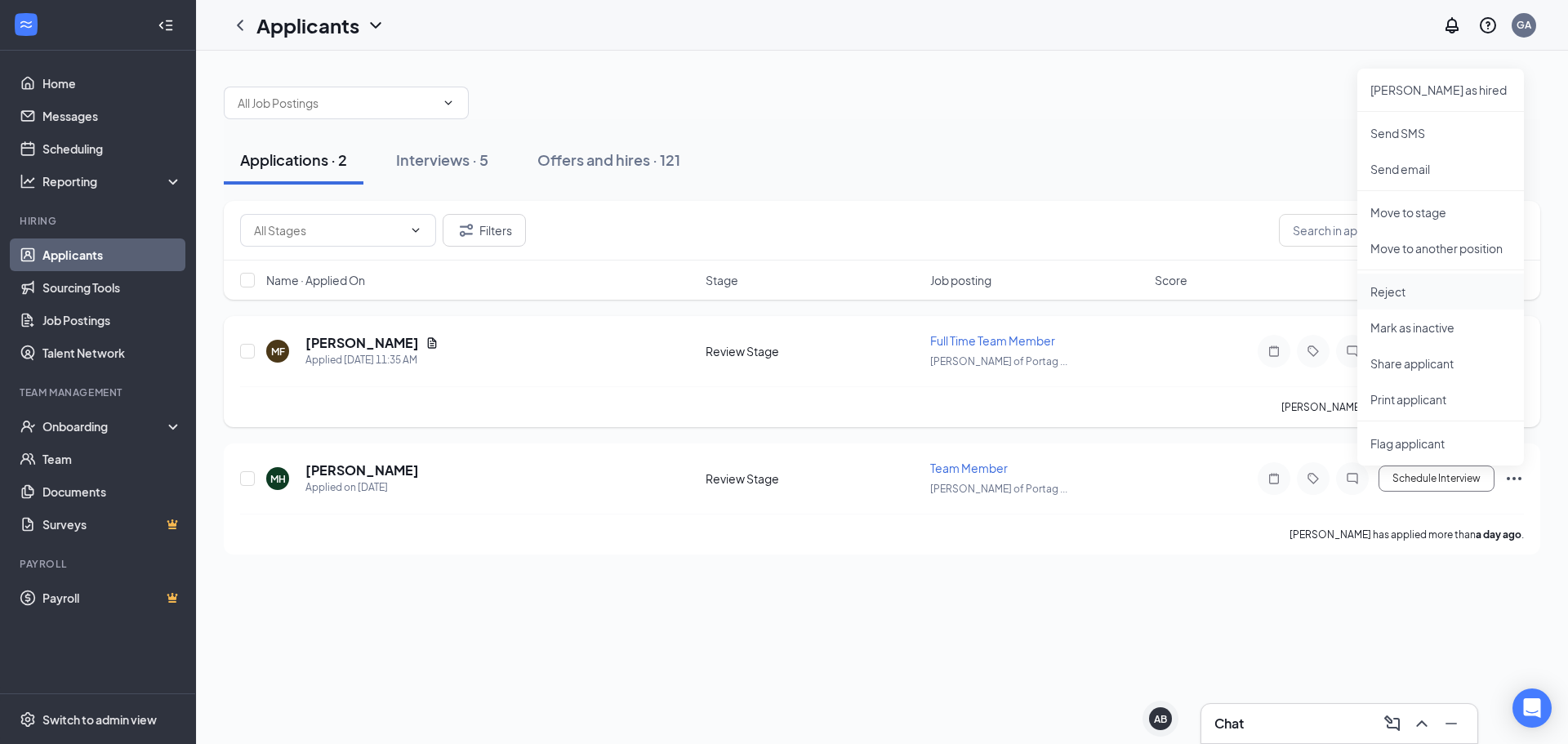
click at [1397, 292] on p "Reject" at bounding box center [1441, 291] width 140 height 16
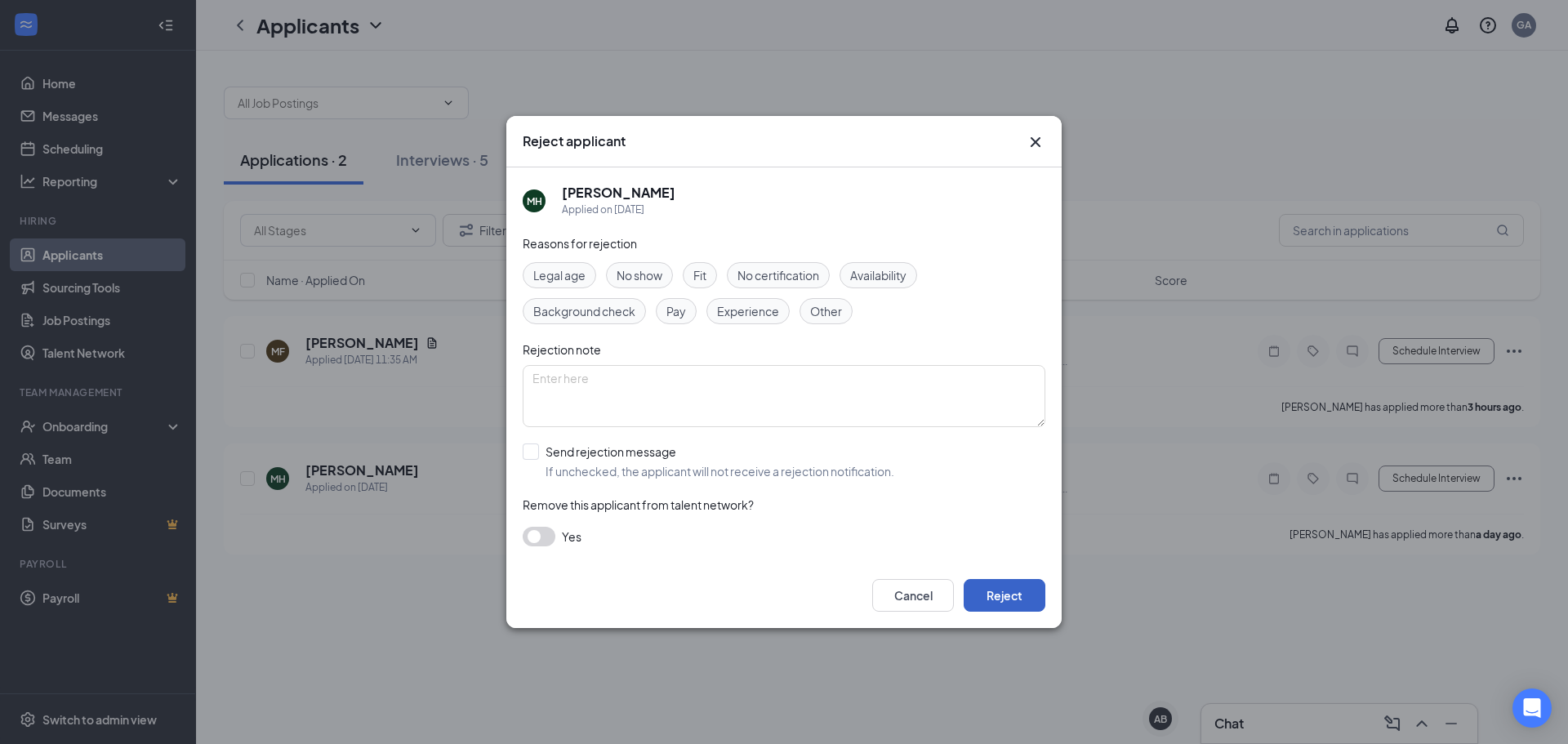
click at [1025, 590] on button "Reject" at bounding box center [1004, 594] width 81 height 33
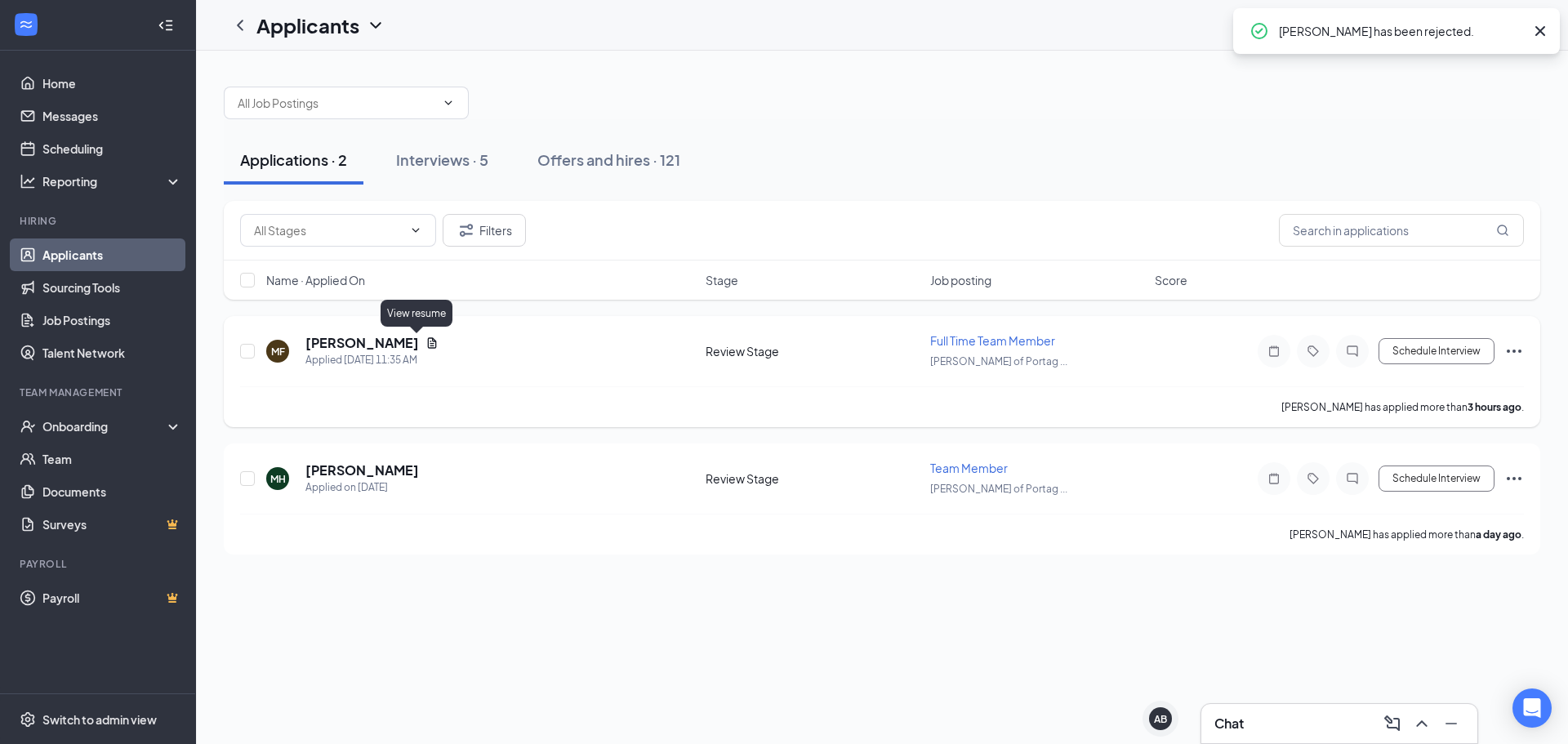
click at [425, 344] on icon "Document" at bounding box center [432, 343] width 13 height 13
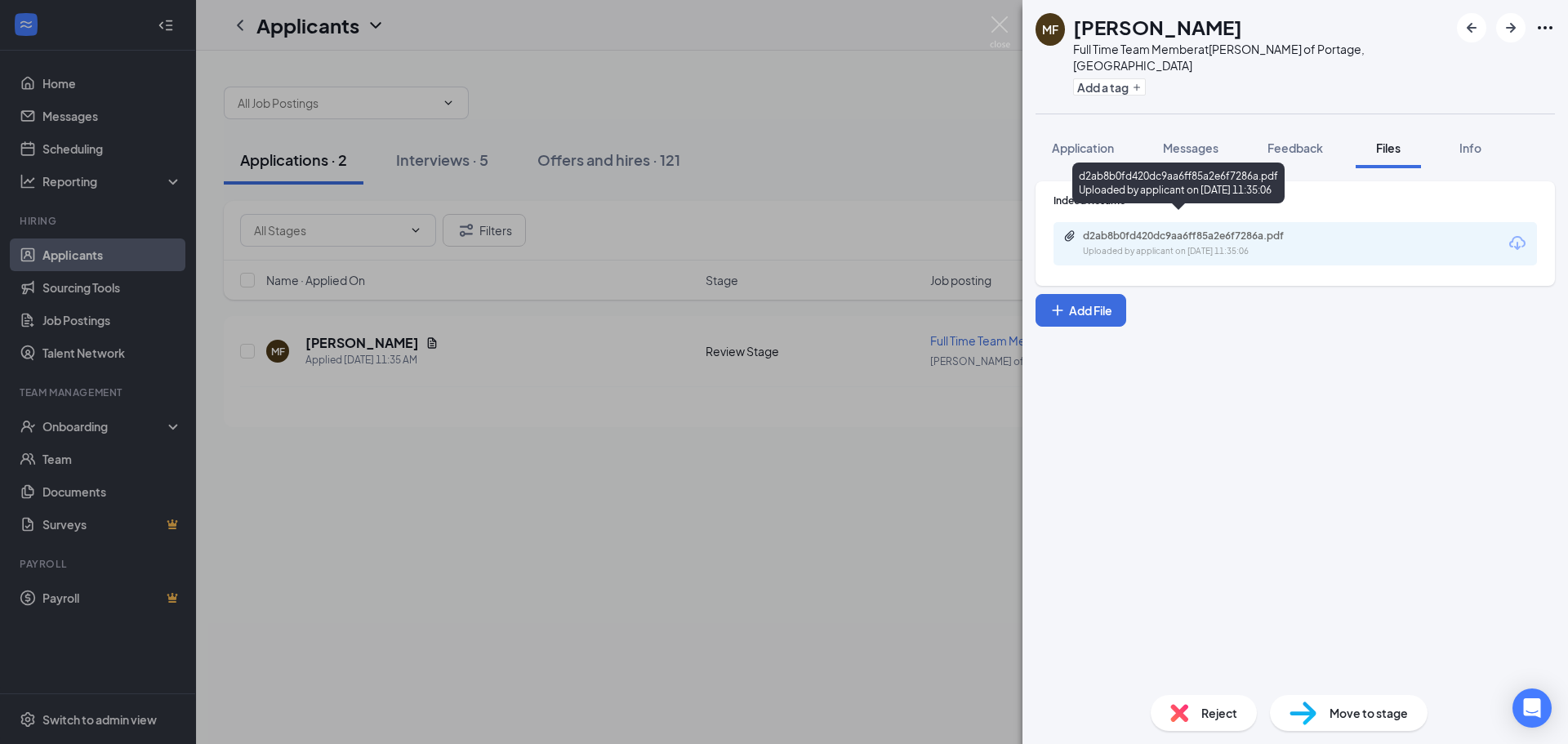
click at [1228, 229] on div "d2ab8b0fd420dc9aa6ff85a2e6f7286a.pdf Uploaded by applicant on [DATE] 11:35:06" at bounding box center [1195, 243] width 265 height 29
click at [782, 462] on div "MF [PERSON_NAME] Full Time Team Member at [PERSON_NAME] of Portage, IN Add a ta…" at bounding box center [784, 372] width 1568 height 744
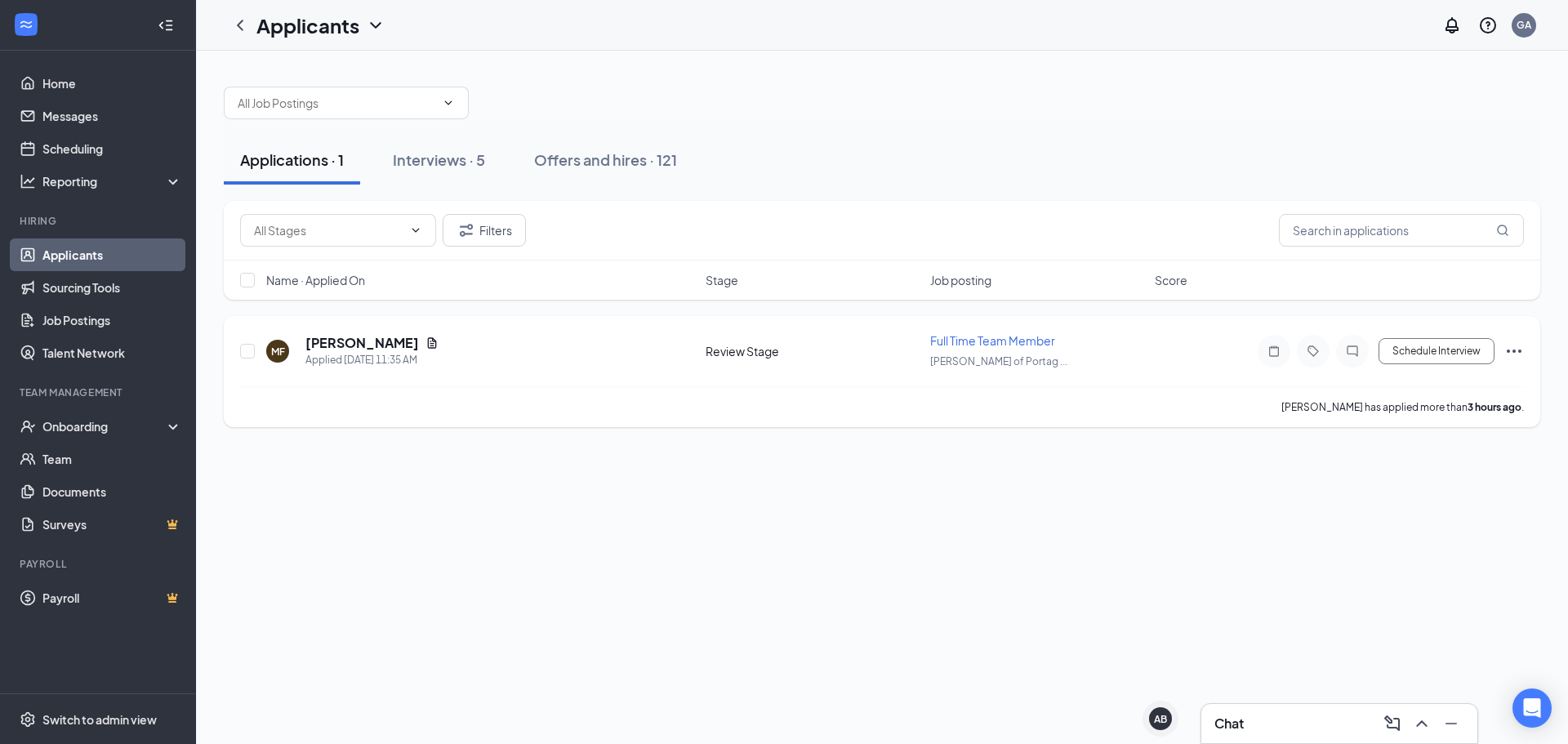
click at [1524, 349] on div "MF [PERSON_NAME] Applied [DATE] 11:35 AM Review Stage Full Time Team Member [PE…" at bounding box center [882, 371] width 1316 height 111
click at [1510, 359] on icon "Ellipses" at bounding box center [1514, 351] width 20 height 20
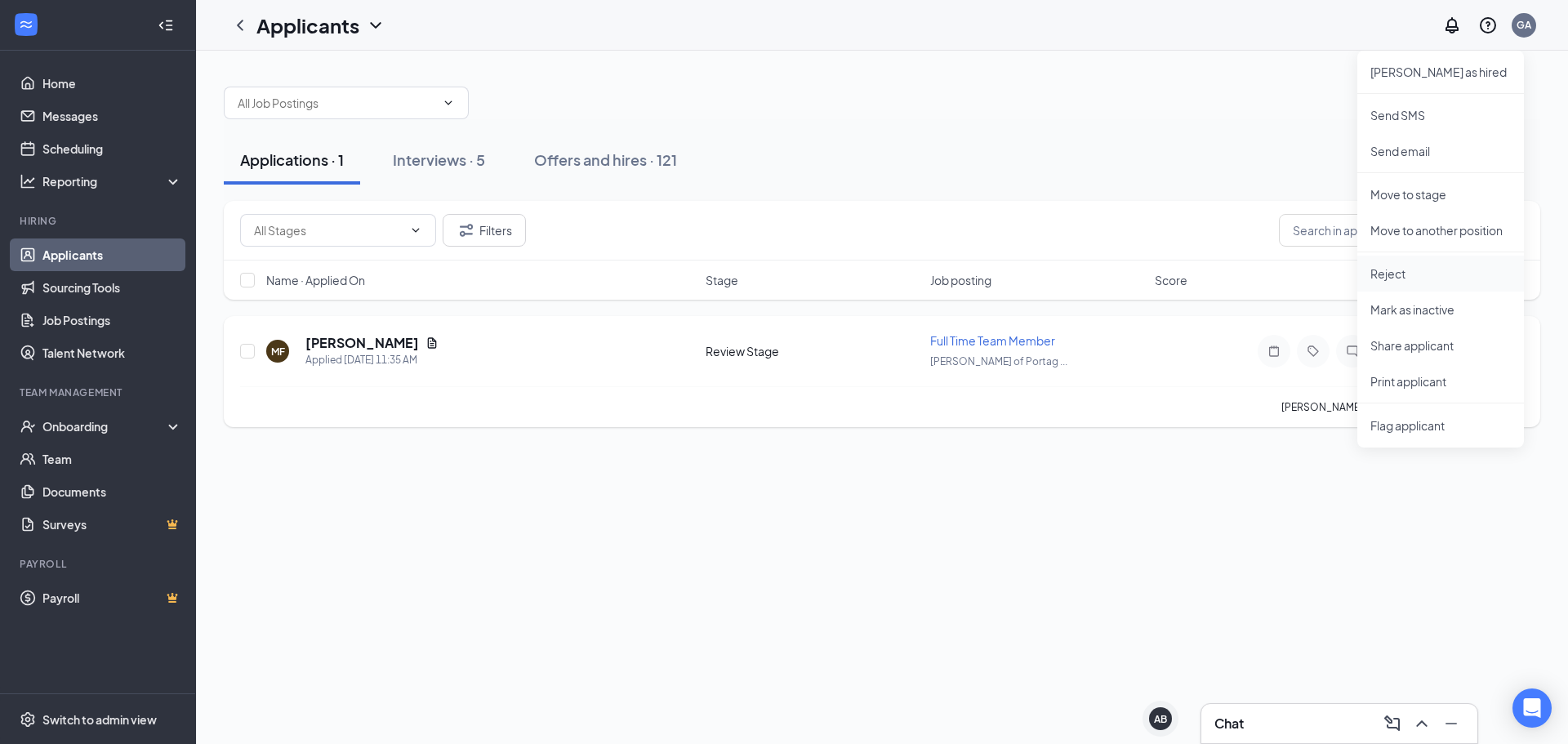
click at [1444, 274] on p "Reject" at bounding box center [1441, 273] width 140 height 16
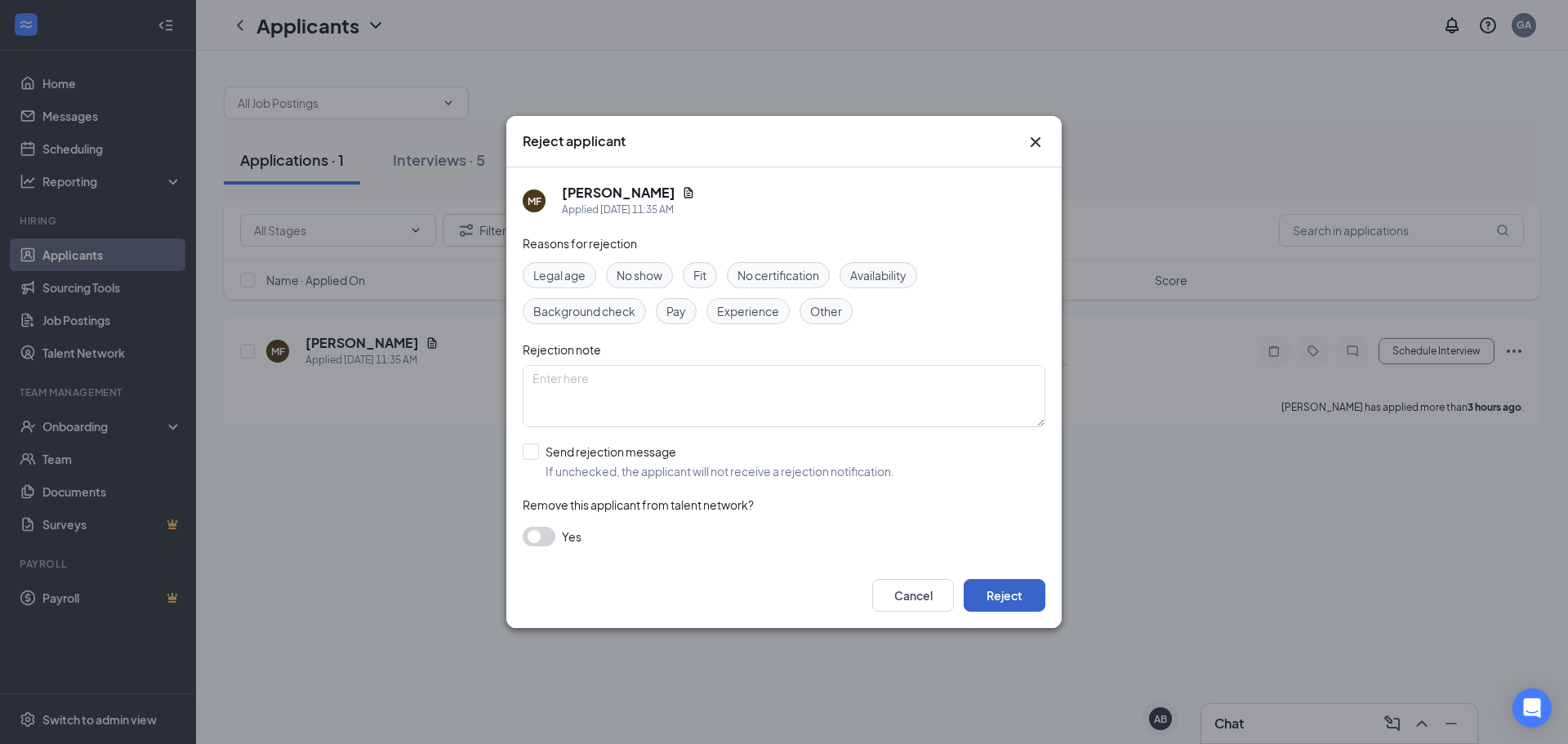
click at [1016, 592] on button "Reject" at bounding box center [1004, 594] width 81 height 33
